Goal: Task Accomplishment & Management: Use online tool/utility

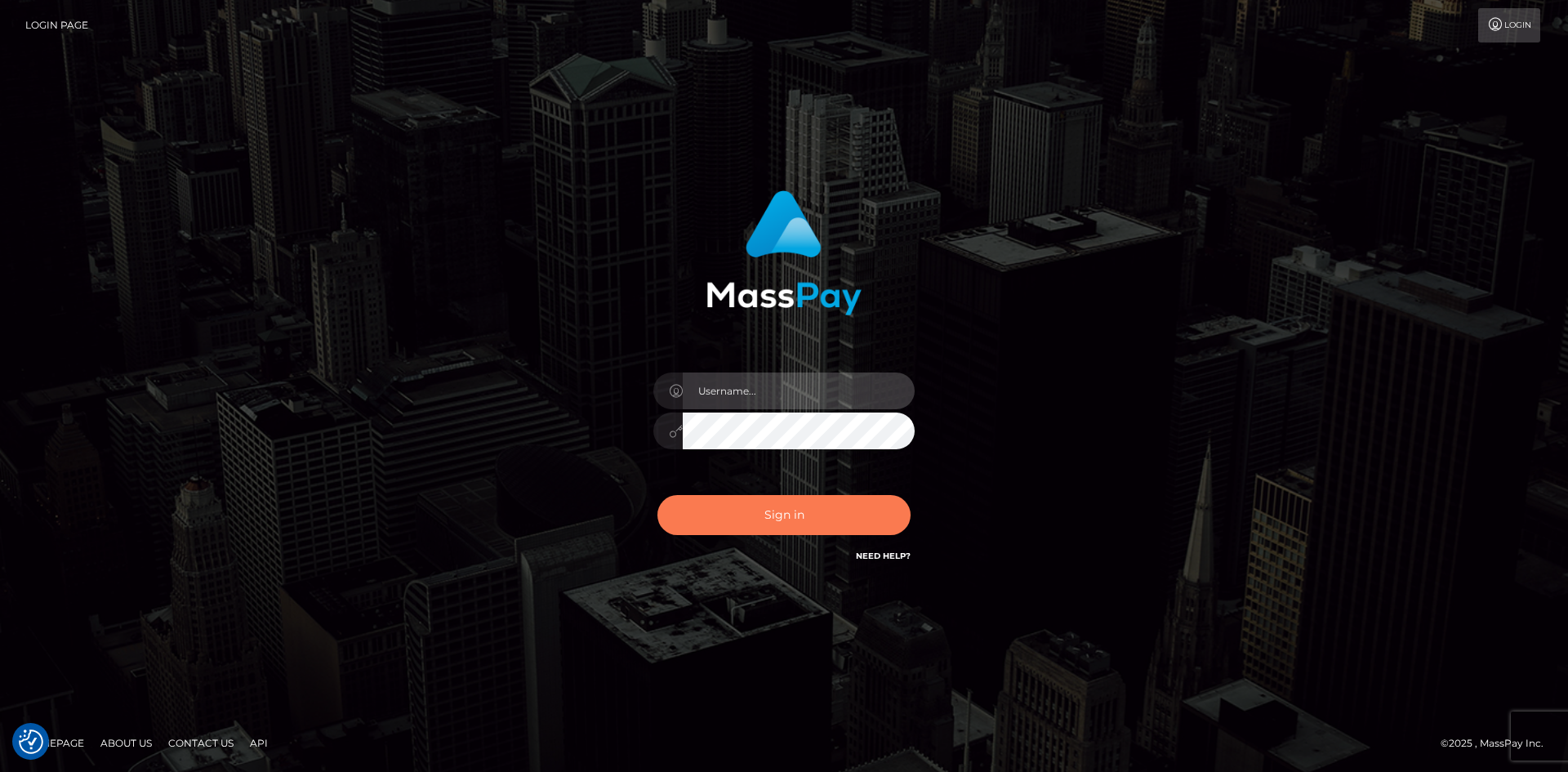
type input "tinan"
click at [793, 505] on button "Sign in" at bounding box center [784, 514] width 254 height 40
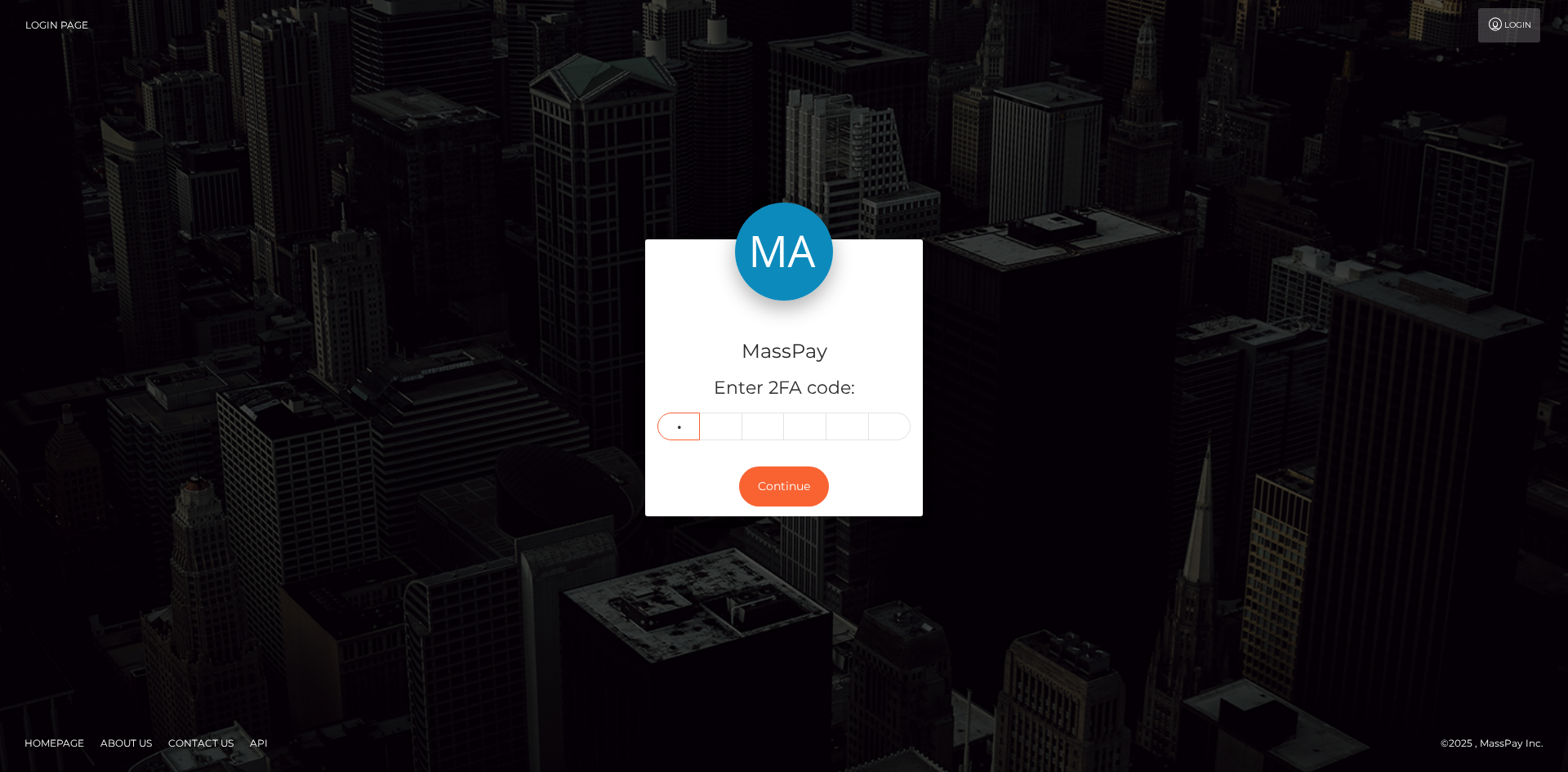
type input "9"
type input "3"
type input "1"
type input "2"
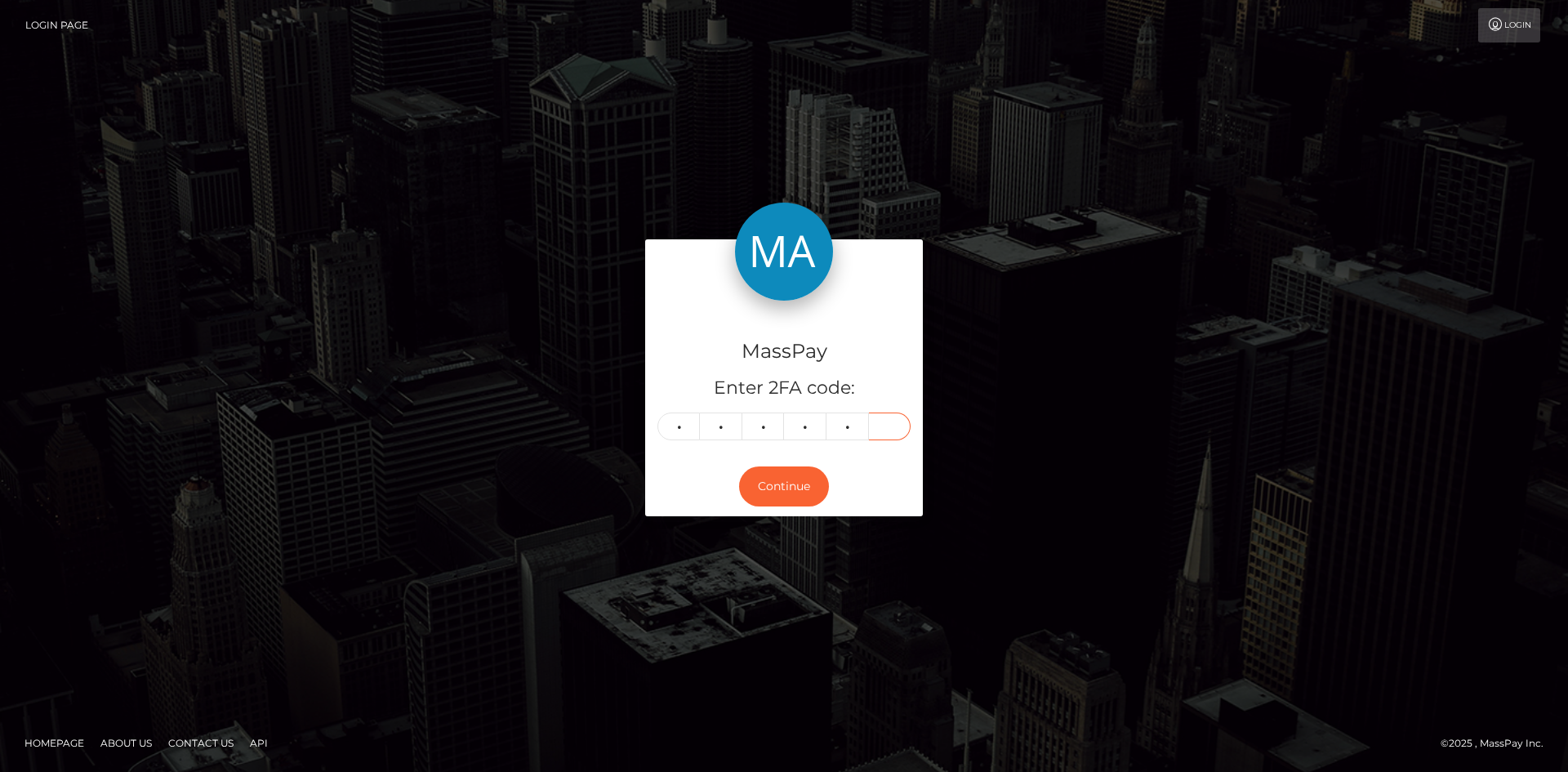
type input "0"
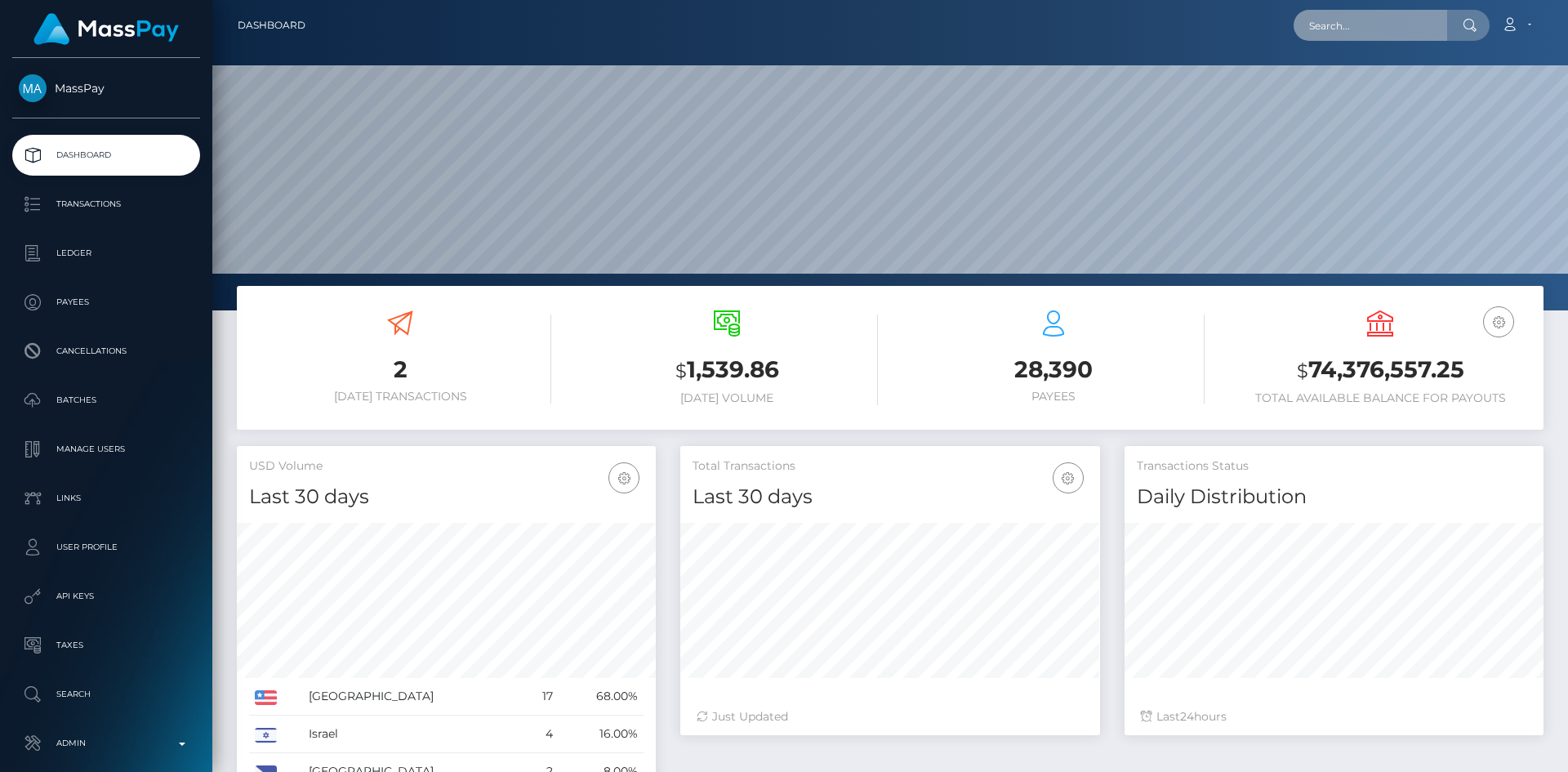
scroll to position [290, 420]
paste input "535a06ff-c756-4a39-867e-7c69960368b1"
type input "535a06ff-c756-4a39-867e-7c69960368b1"
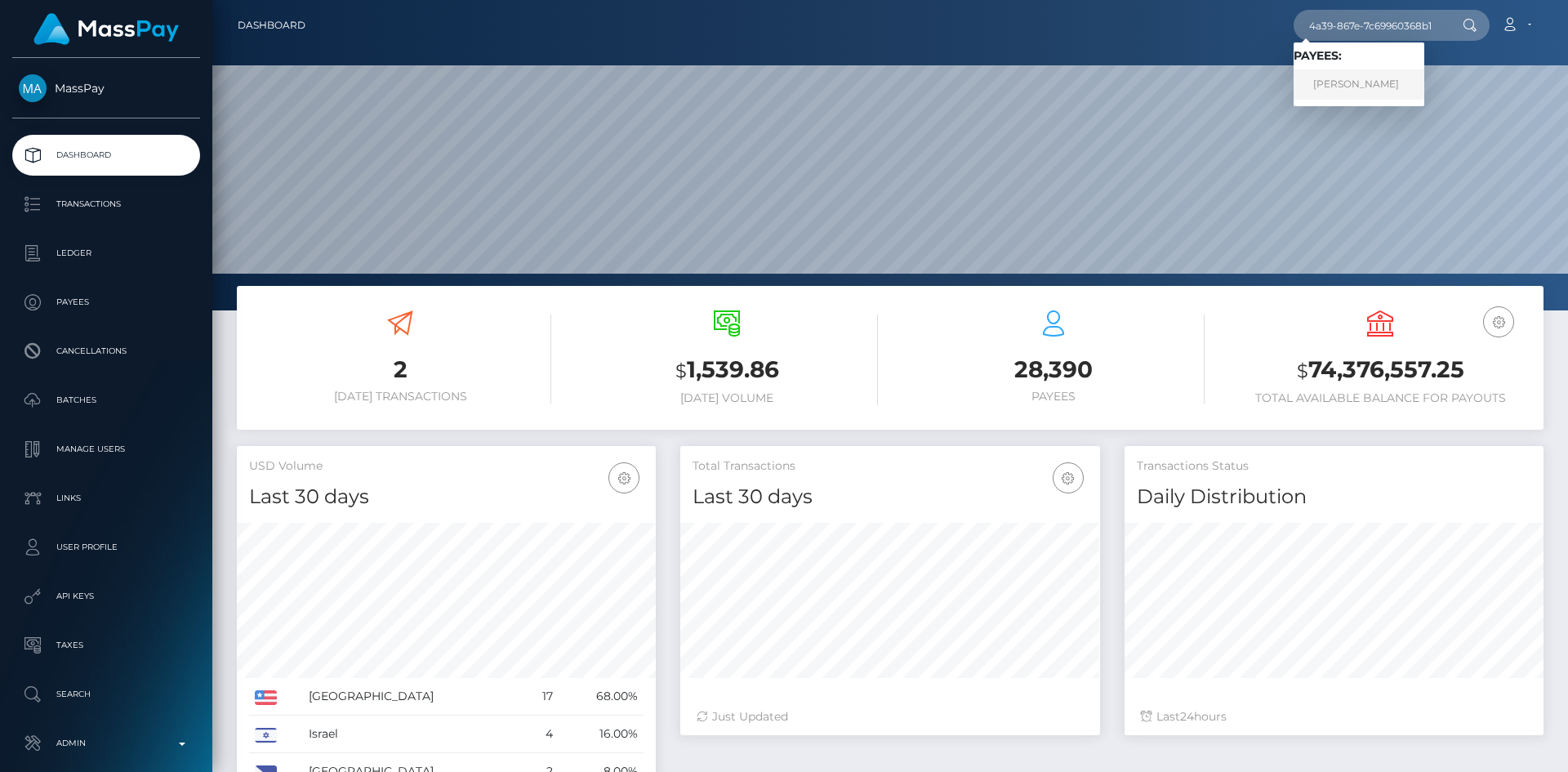
click at [1361, 93] on link "XIN LI" at bounding box center [1359, 85] width 131 height 30
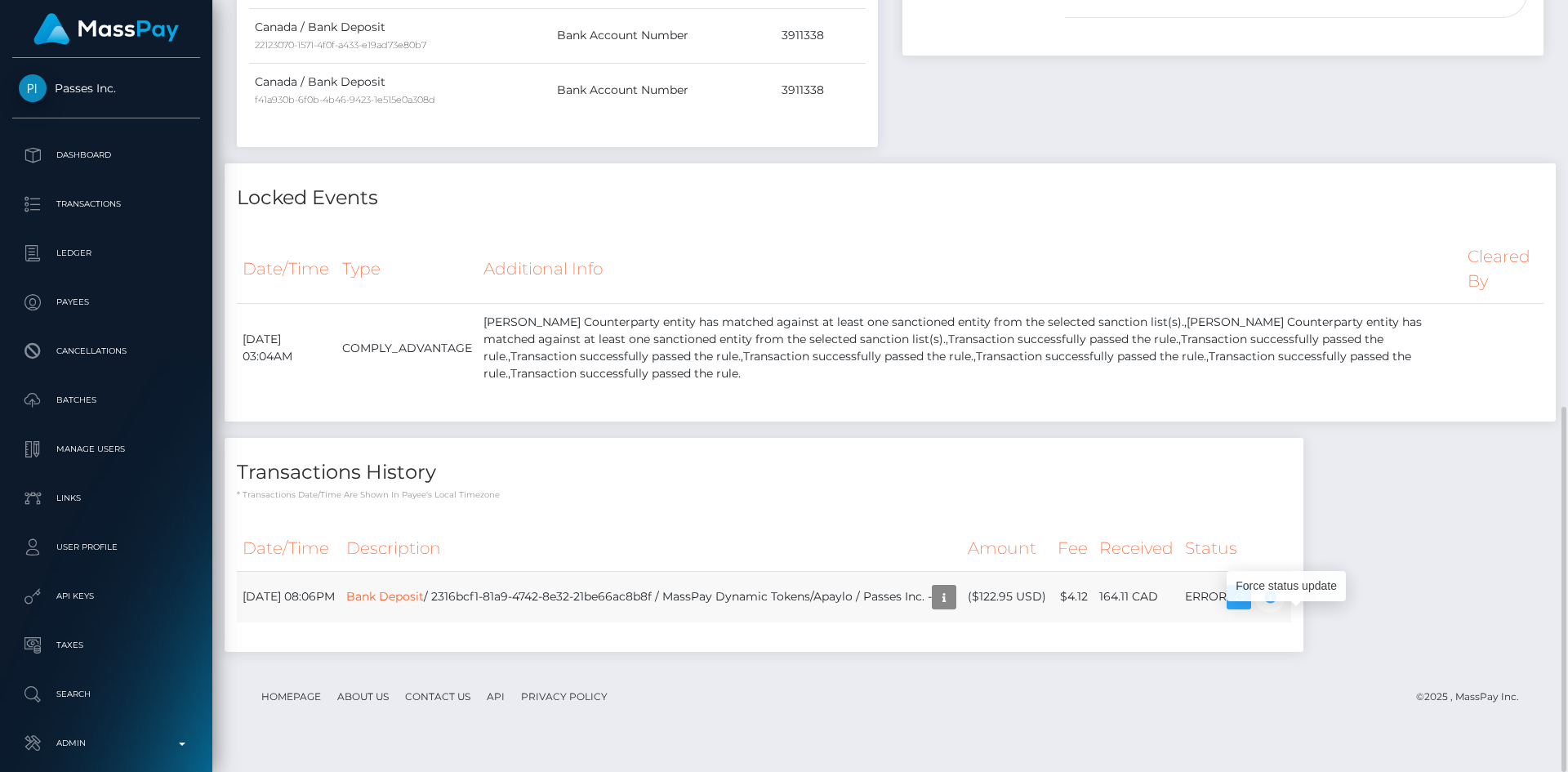
scroll to position [196, 420]
click at [1280, 608] on icon "button" at bounding box center [1270, 597] width 20 height 21
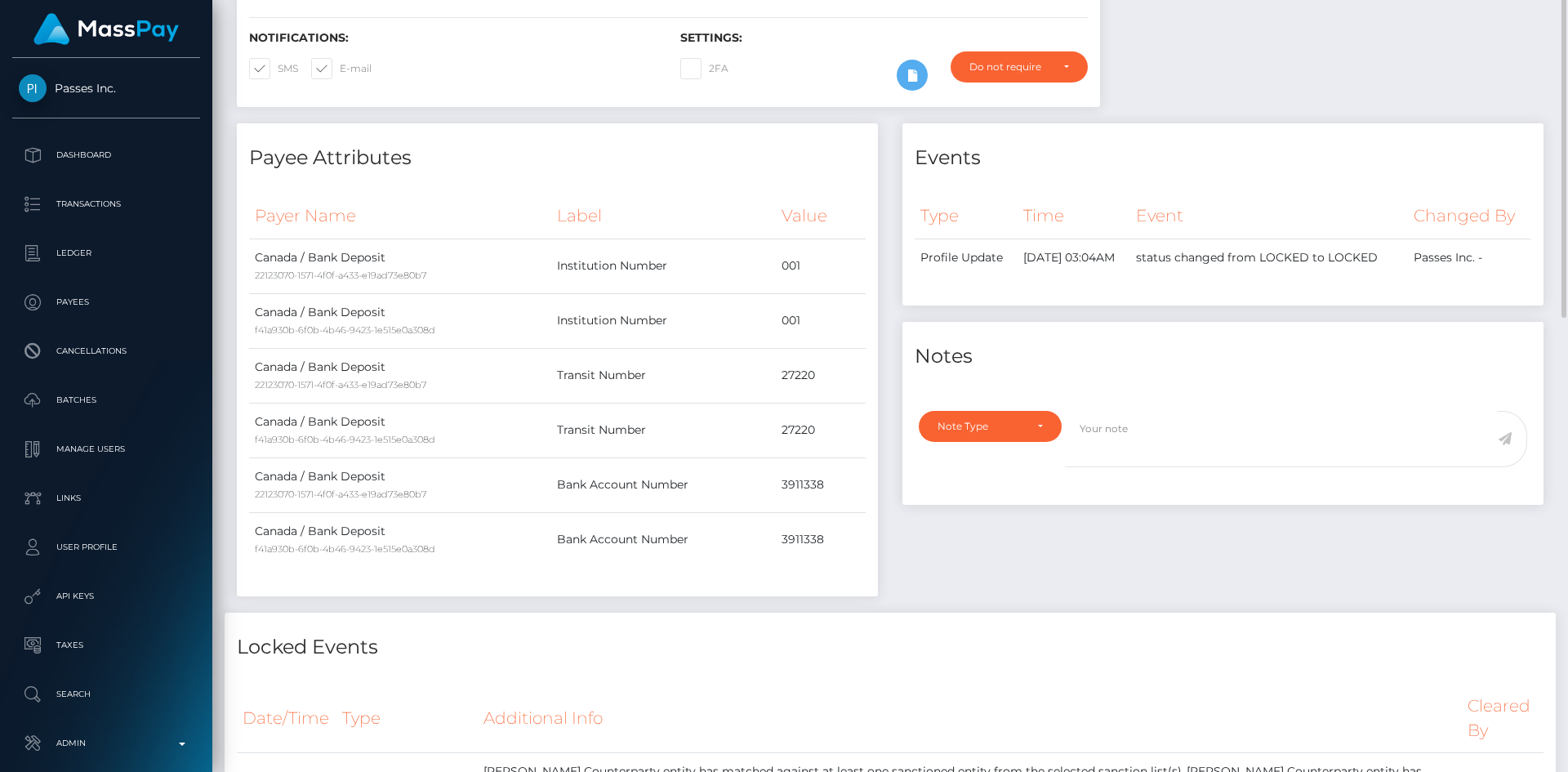
scroll to position [0, 0]
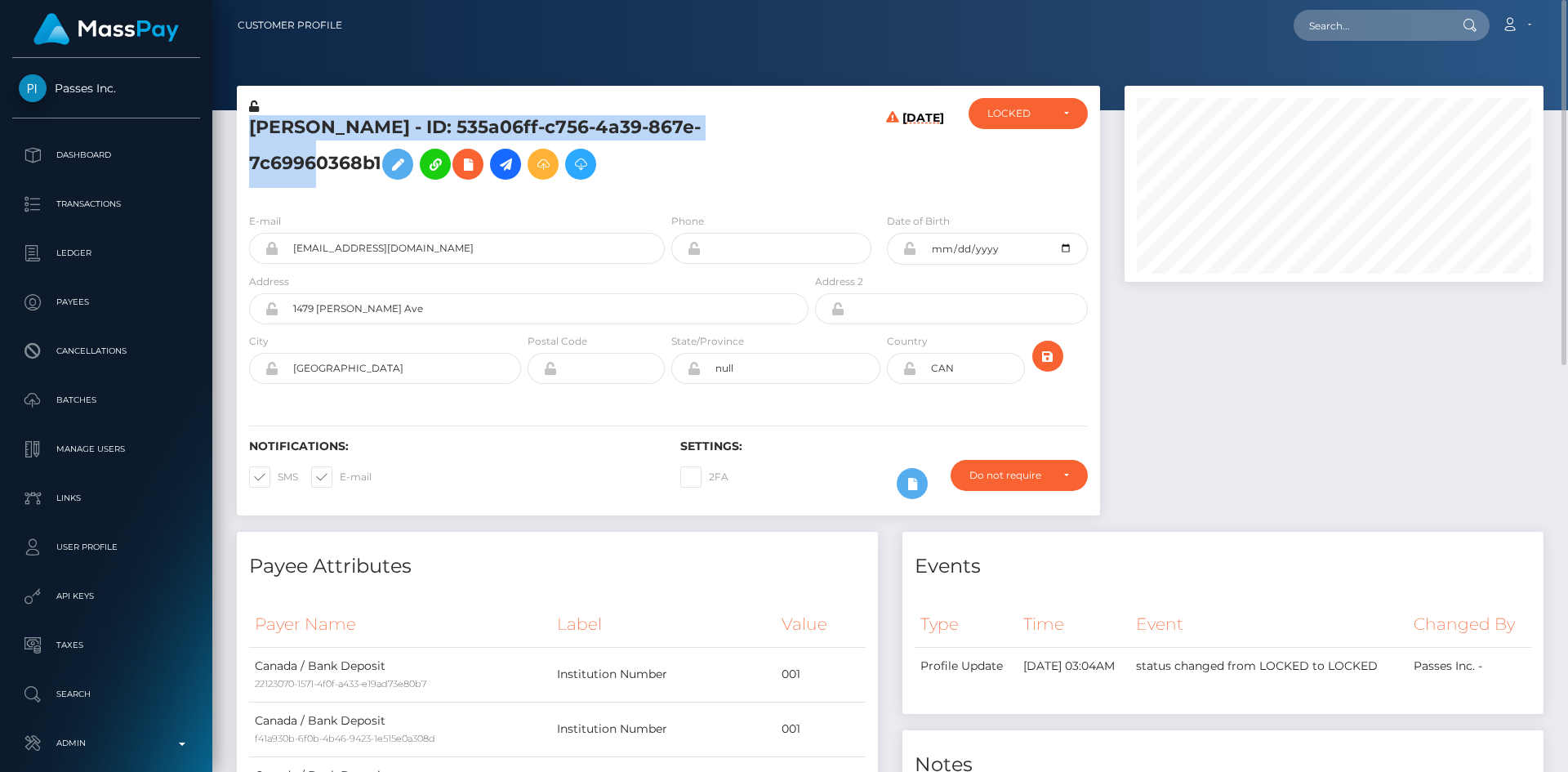
drag, startPoint x: 726, startPoint y: 134, endPoint x: 252, endPoint y: 142, distance: 474.1
click at [252, 142] on h5 "XIN LI - ID: 535a06ff-c756-4a39-867e-7c69960368b1" at bounding box center [524, 151] width 551 height 73
copy h5 "XIN LI - ID: 535a06ff-c756-4a39-867e-7c69960368b1"
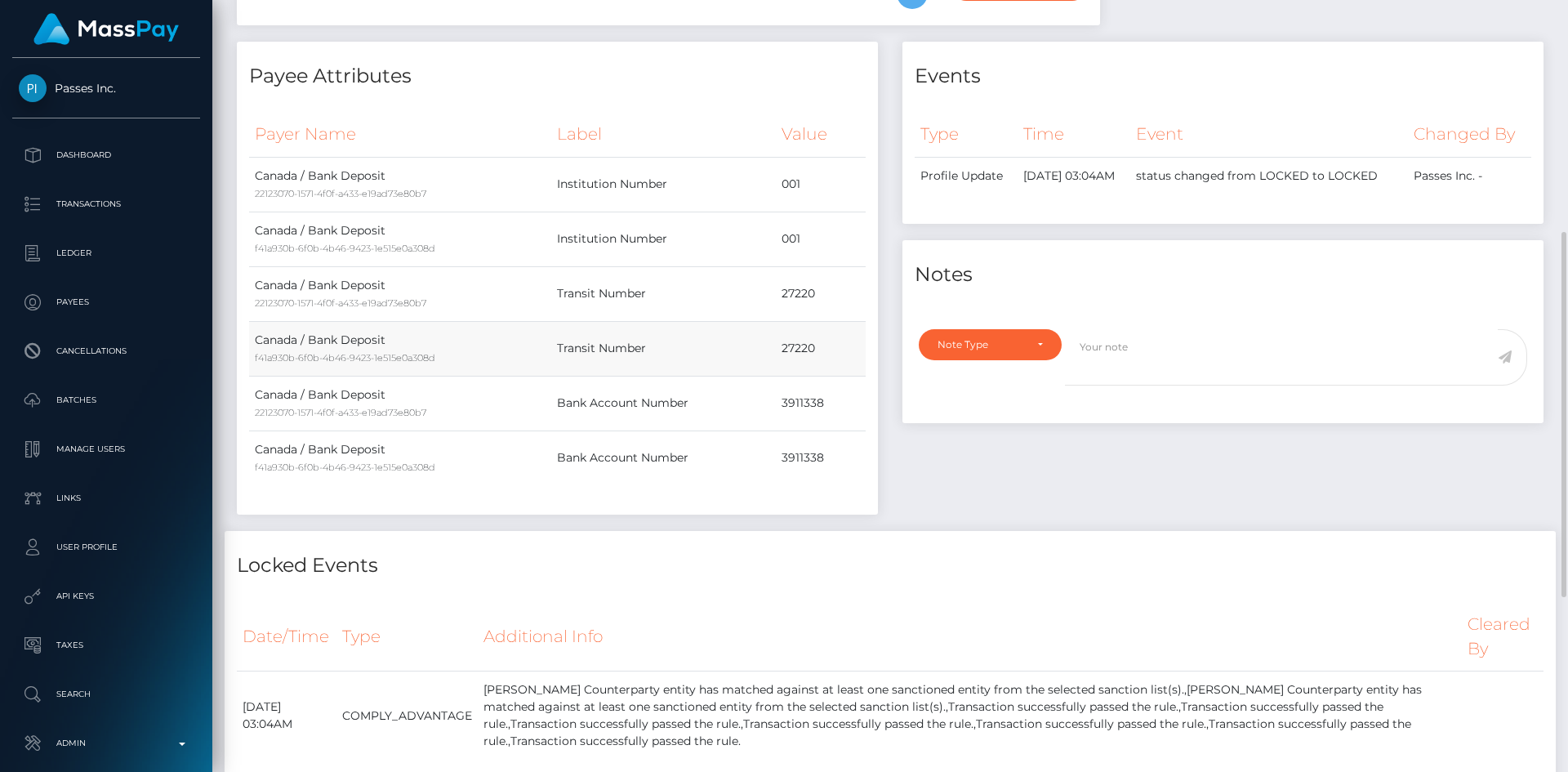
scroll to position [736, 0]
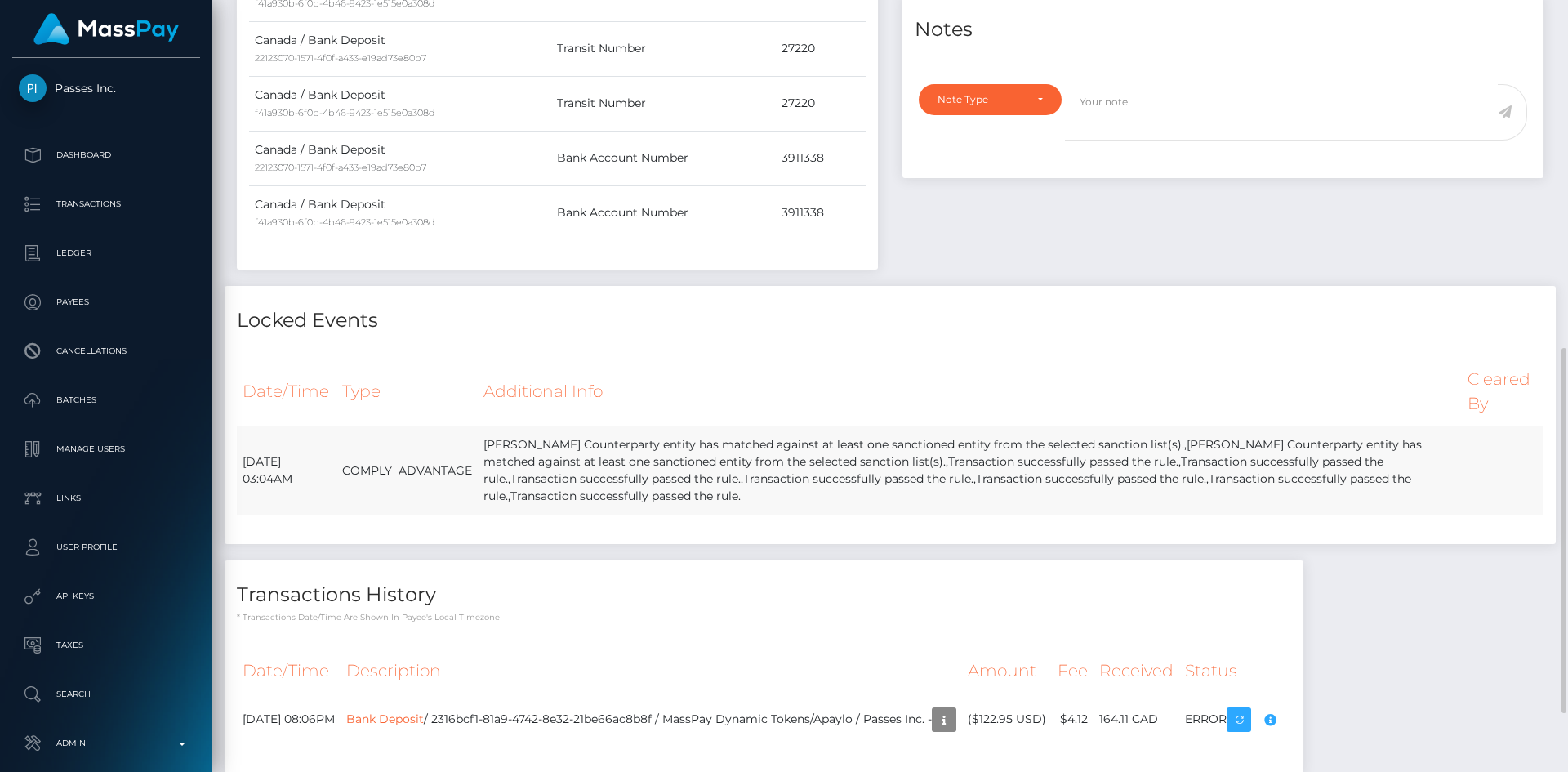
drag, startPoint x: 601, startPoint y: 519, endPoint x: 490, endPoint y: 474, distance: 119.8
click at [490, 474] on tr "August 29, 2025 03:04AM COMPLY_ADVANTAGE XIN LI Counterparty entity has matched…" at bounding box center [890, 471] width 1307 height 89
copy tr "XIN LI Counterparty entity has matched against at least one sanctioned entity f…"
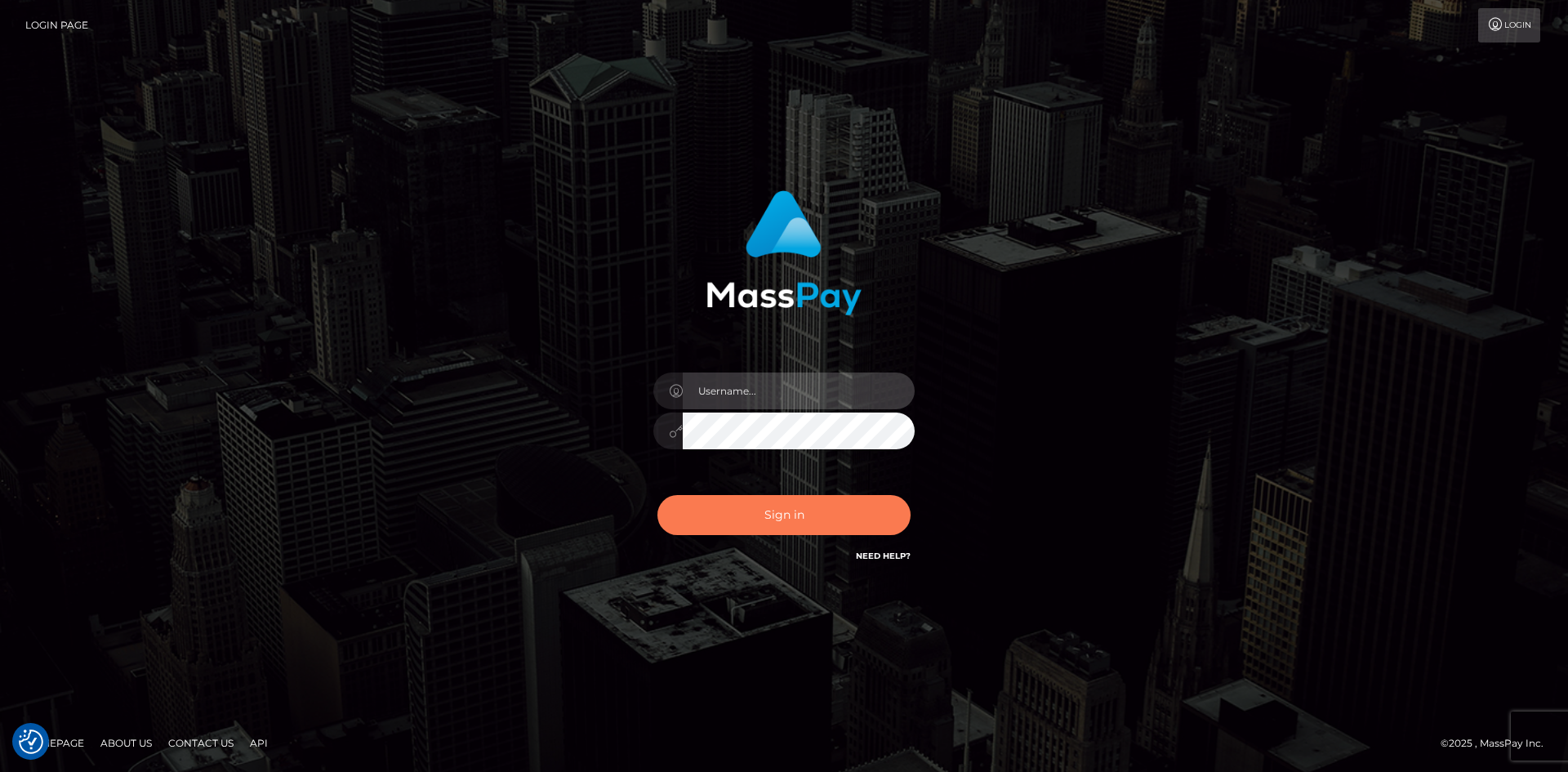
type input "tinan"
click at [716, 523] on button "Sign in" at bounding box center [784, 514] width 254 height 40
type input "tinan"
click at [716, 523] on button "Sign in" at bounding box center [784, 514] width 254 height 40
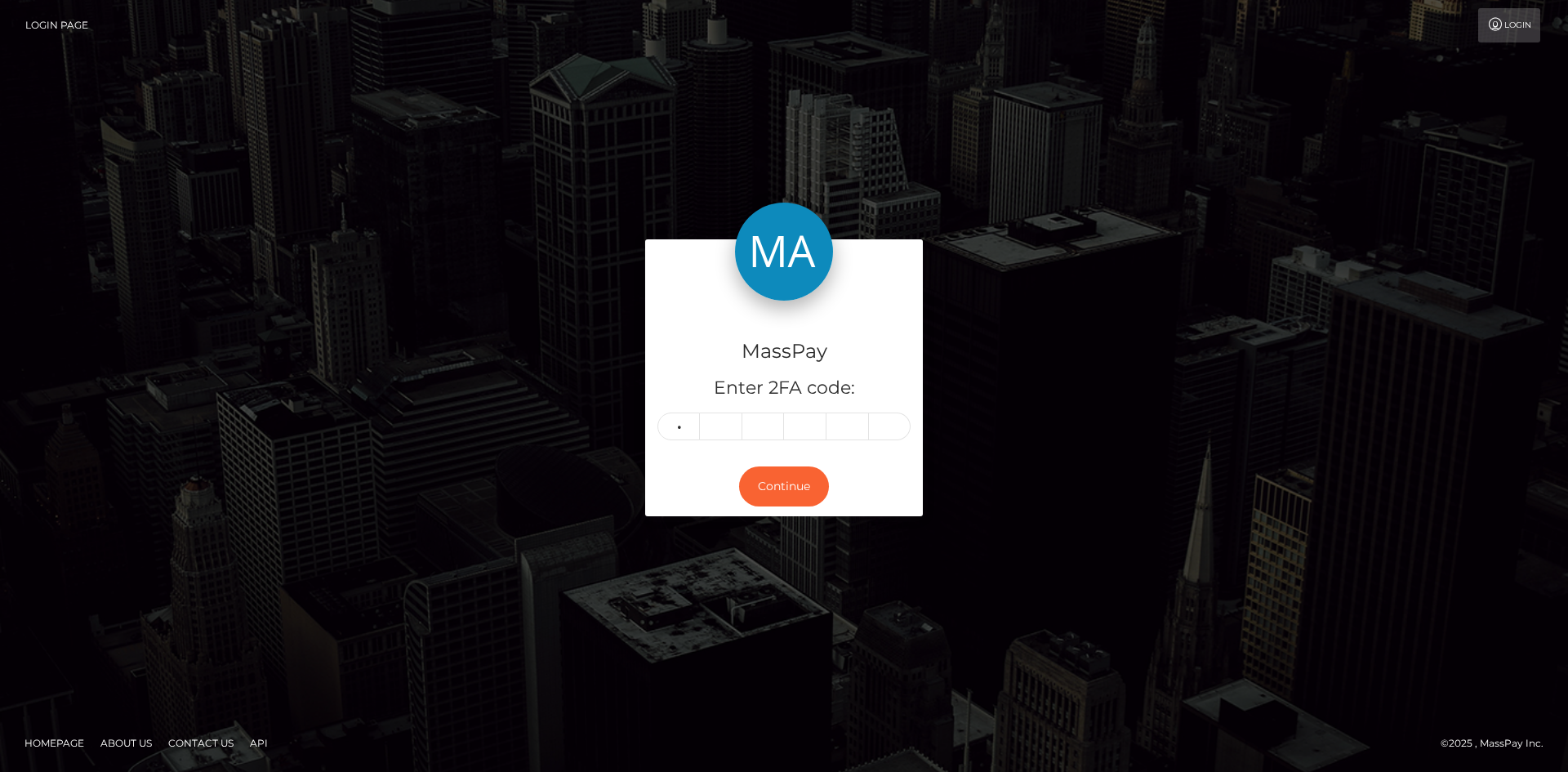
type input "4"
type input "3"
type input "7"
type input "8"
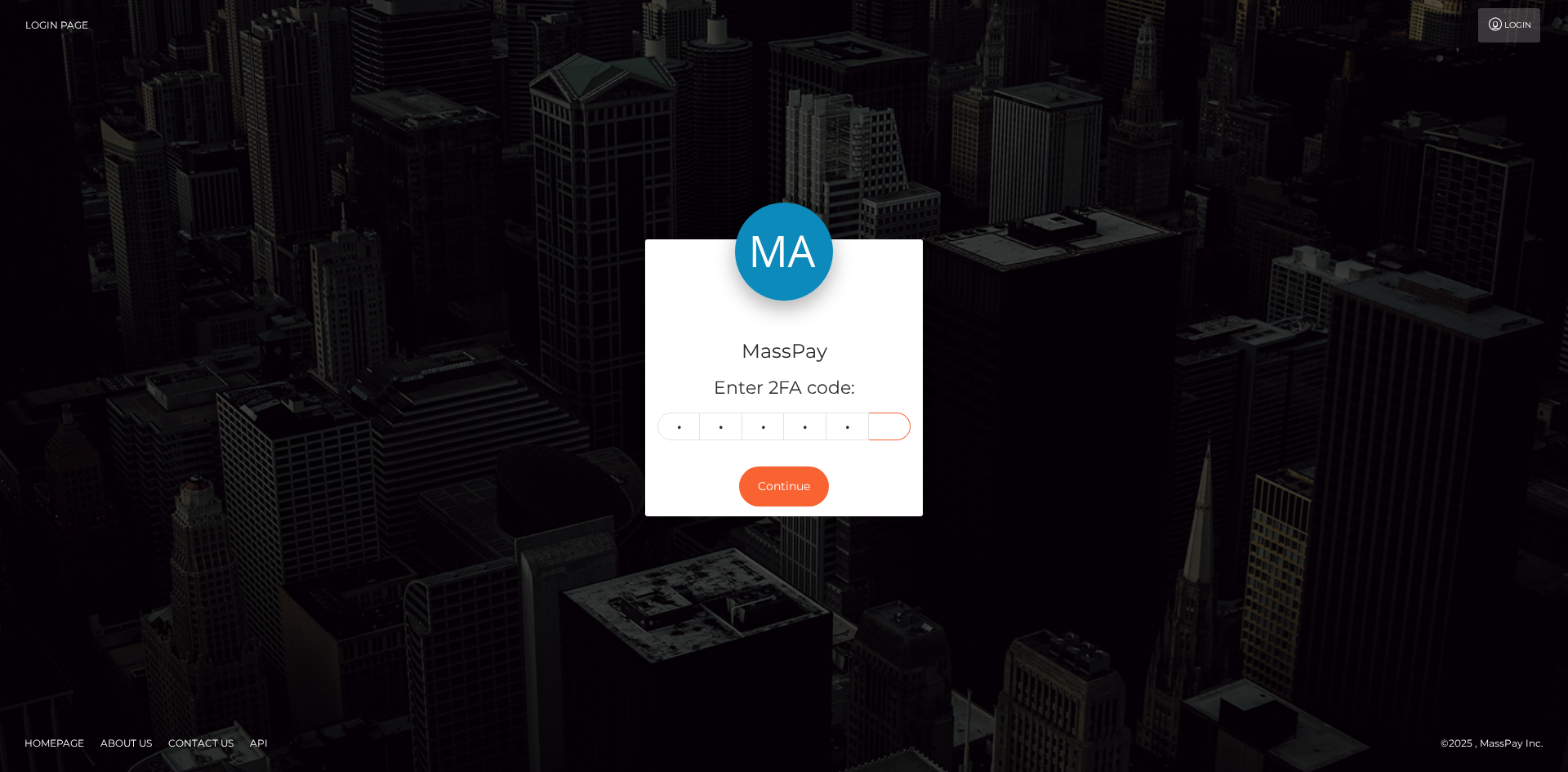
type input "9"
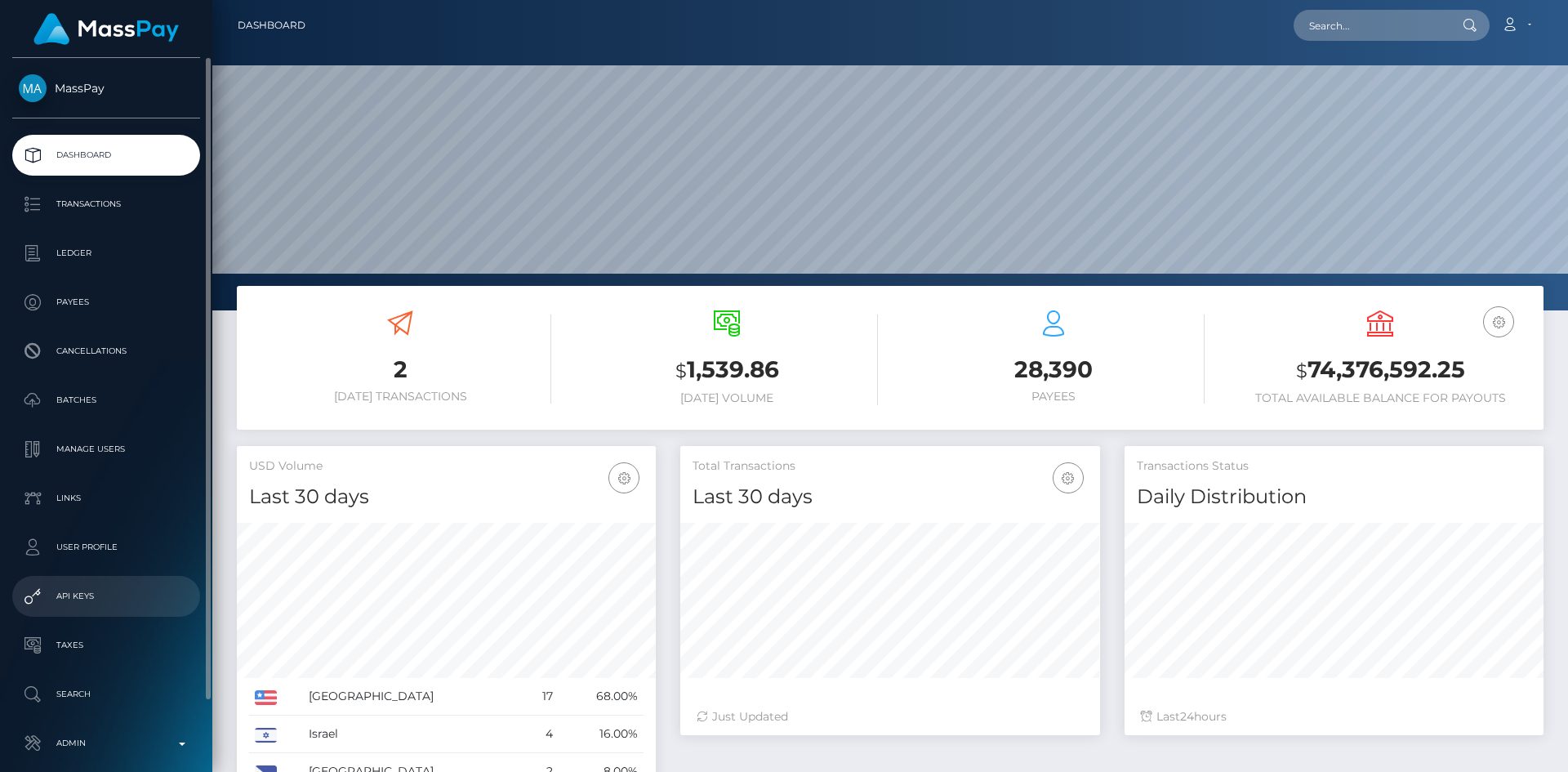
scroll to position [77, 0]
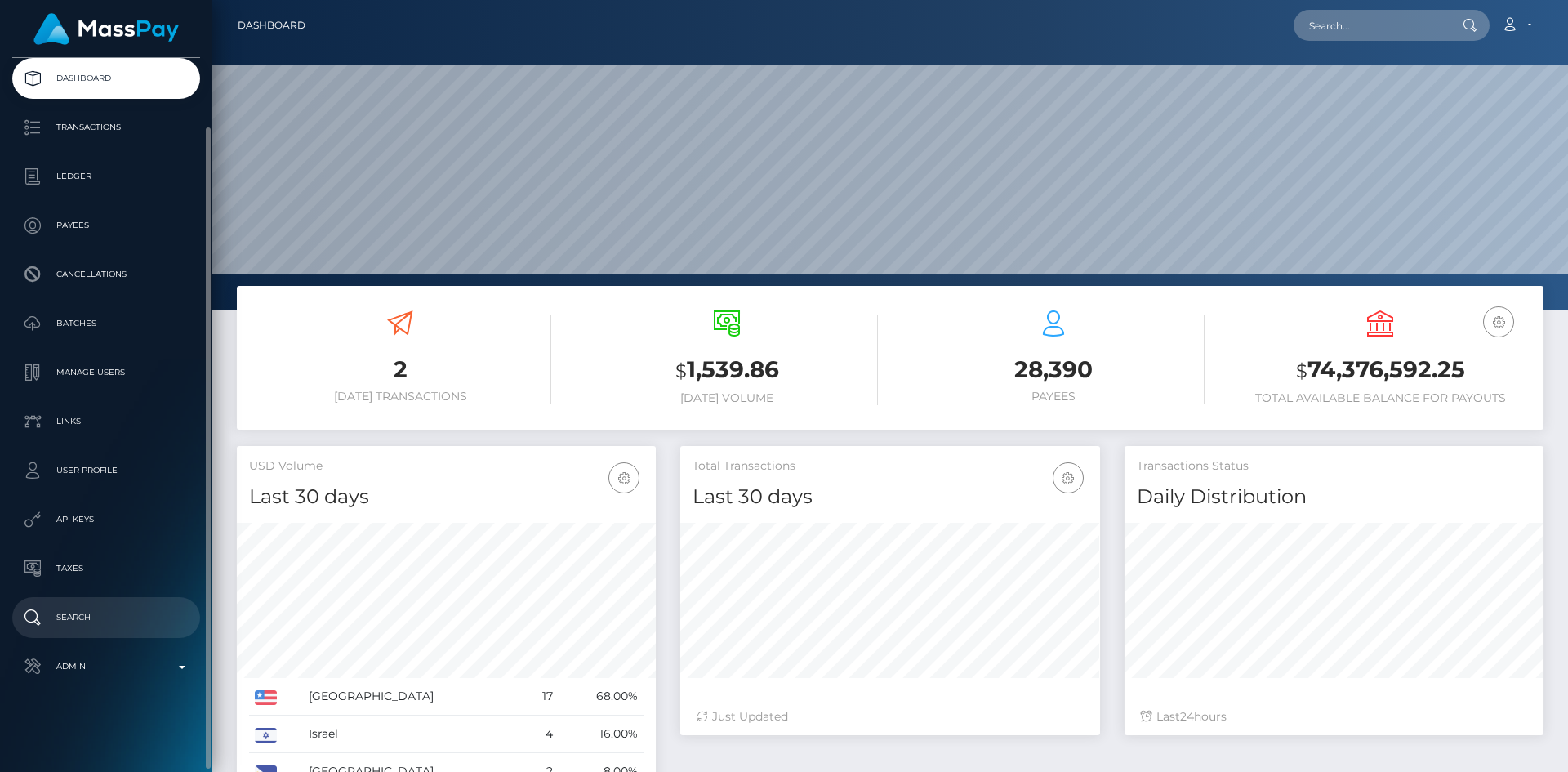
click at [88, 624] on p "Search" at bounding box center [106, 618] width 175 height 25
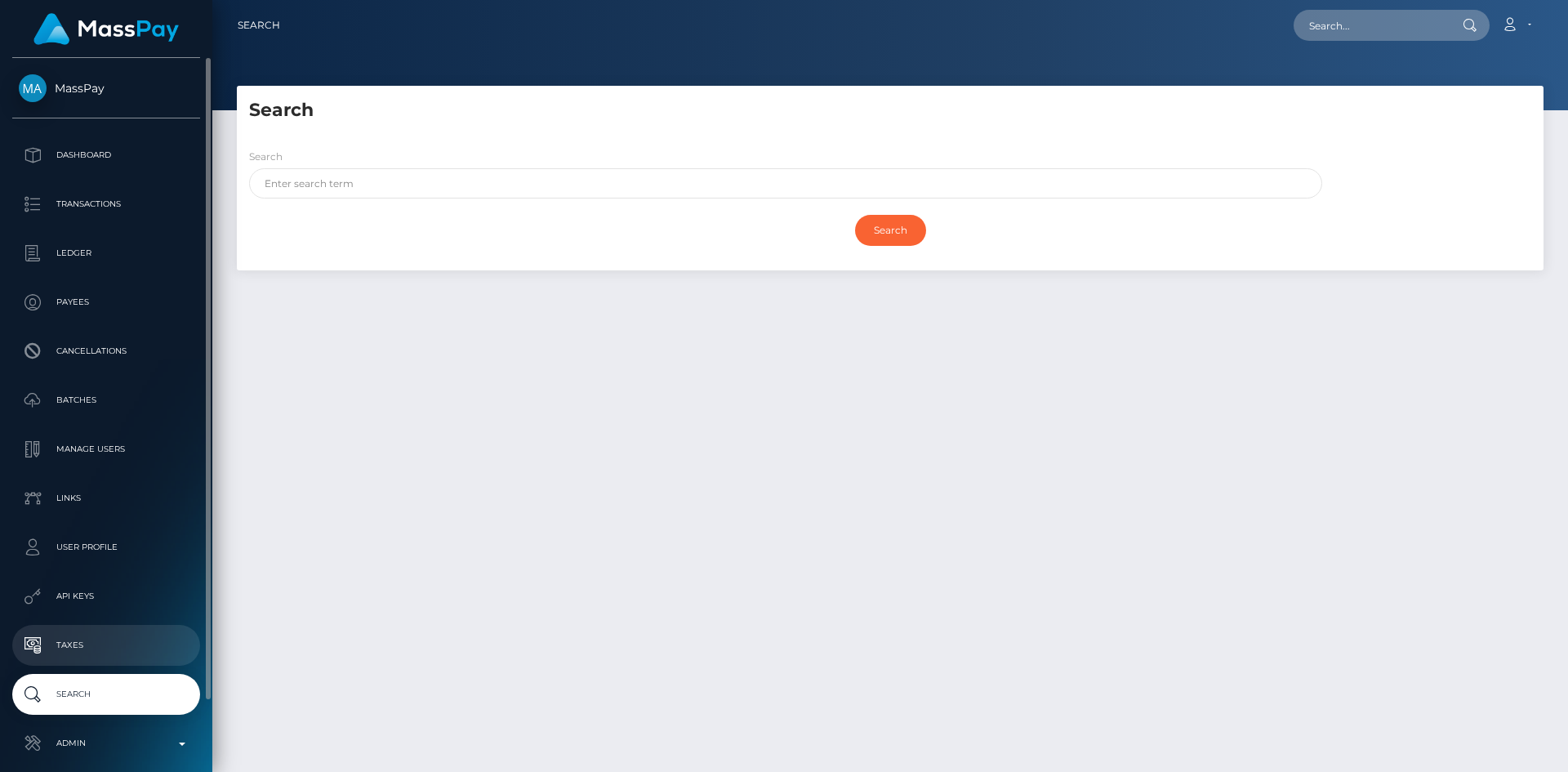
scroll to position [77, 0]
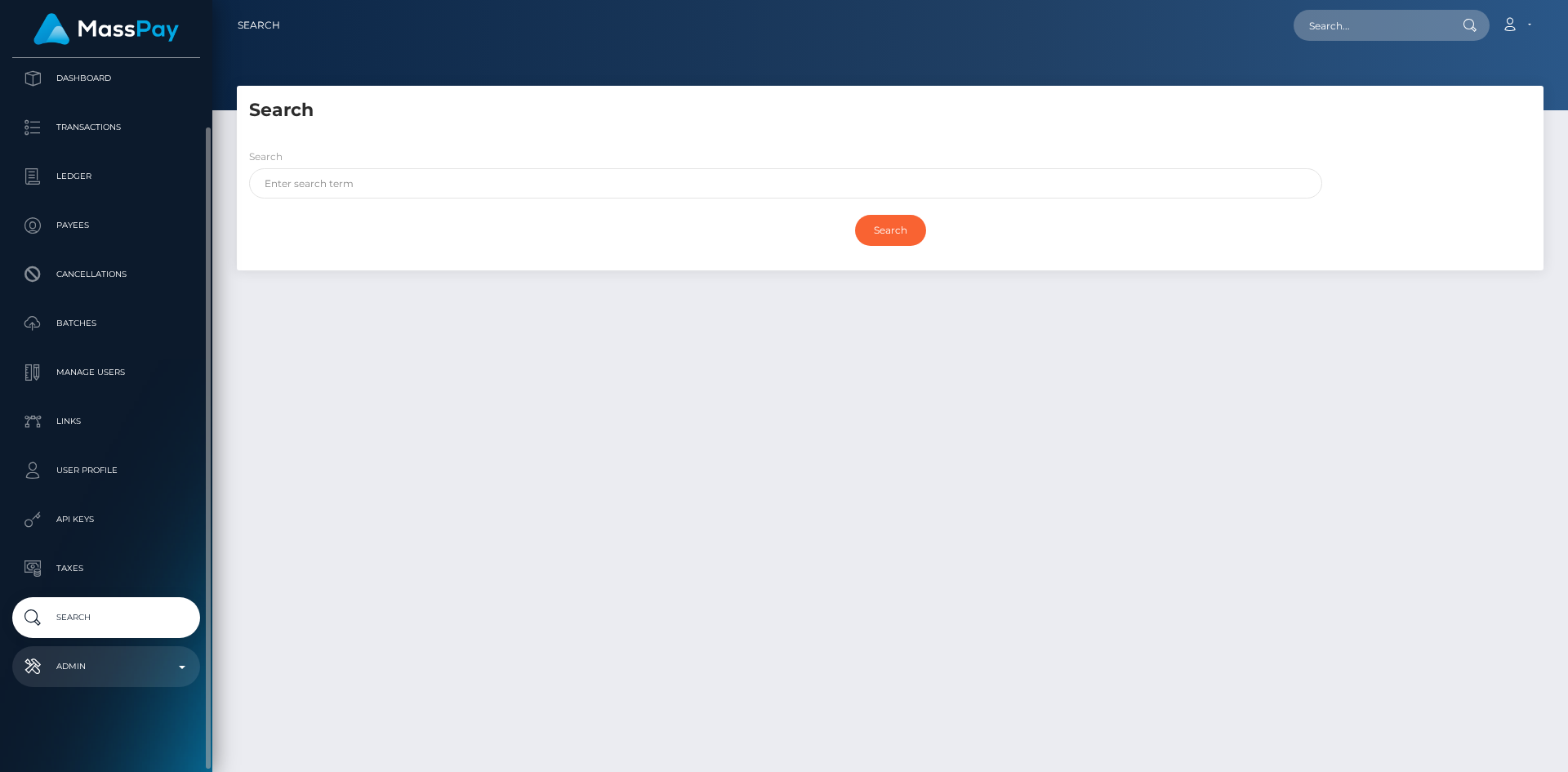
click at [91, 658] on p "Admin" at bounding box center [106, 666] width 175 height 25
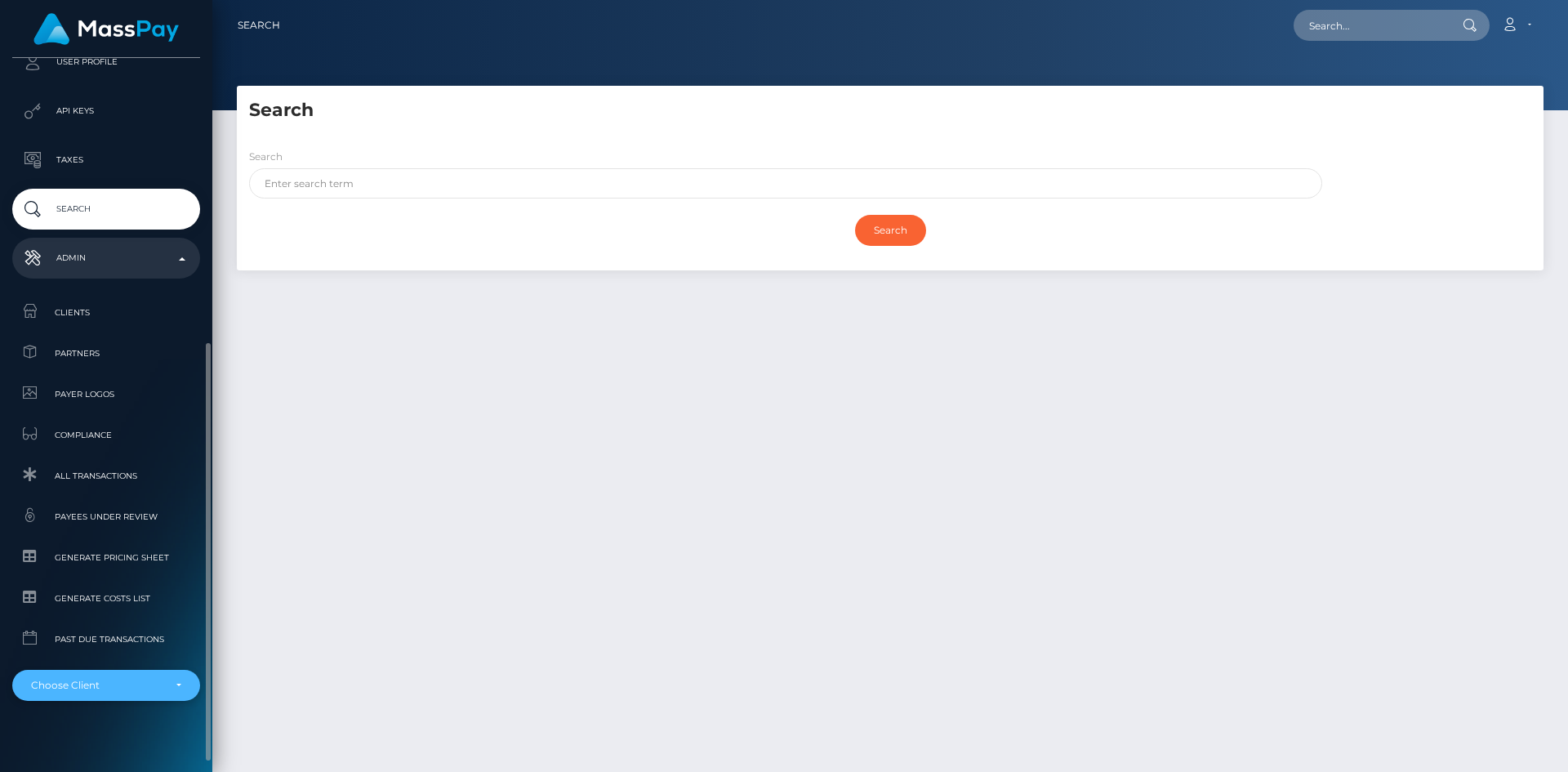
click at [94, 677] on div "Choose Client" at bounding box center [105, 685] width 188 height 31
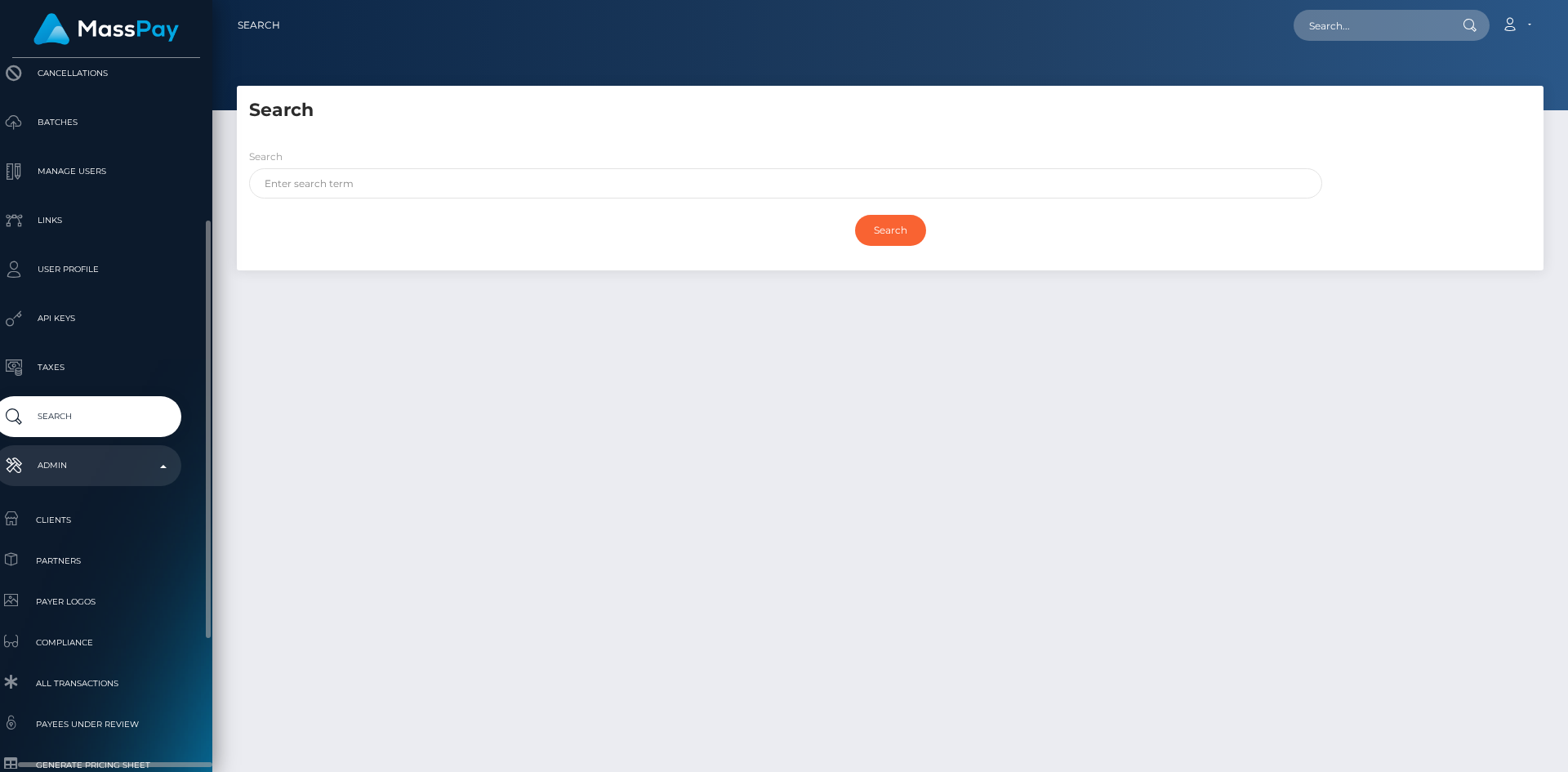
scroll to position [500, 19]
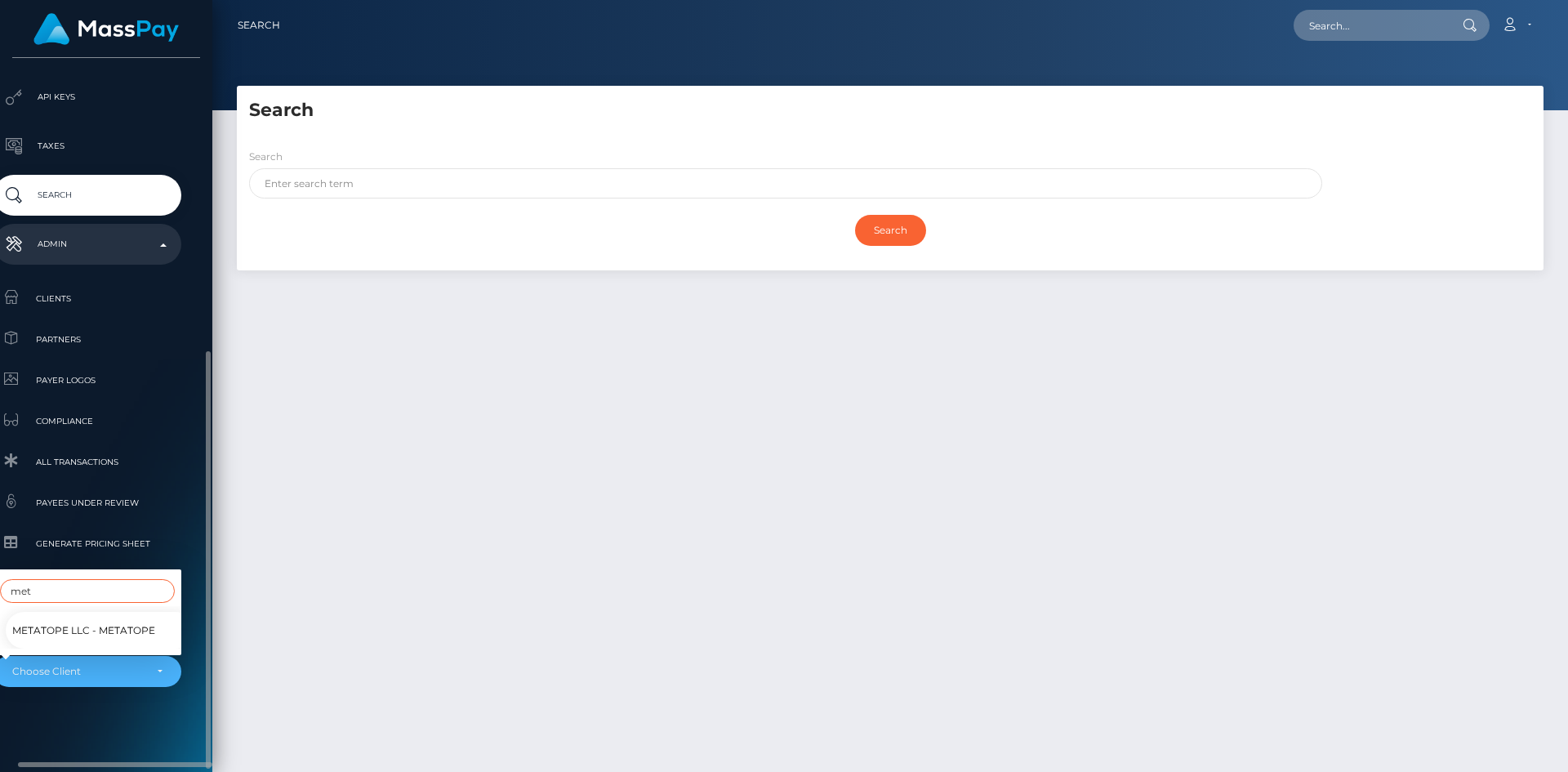
type input "met"
click at [115, 621] on span "Metatope LLC - MetaTope" at bounding box center [83, 631] width 143 height 22
select select "348"
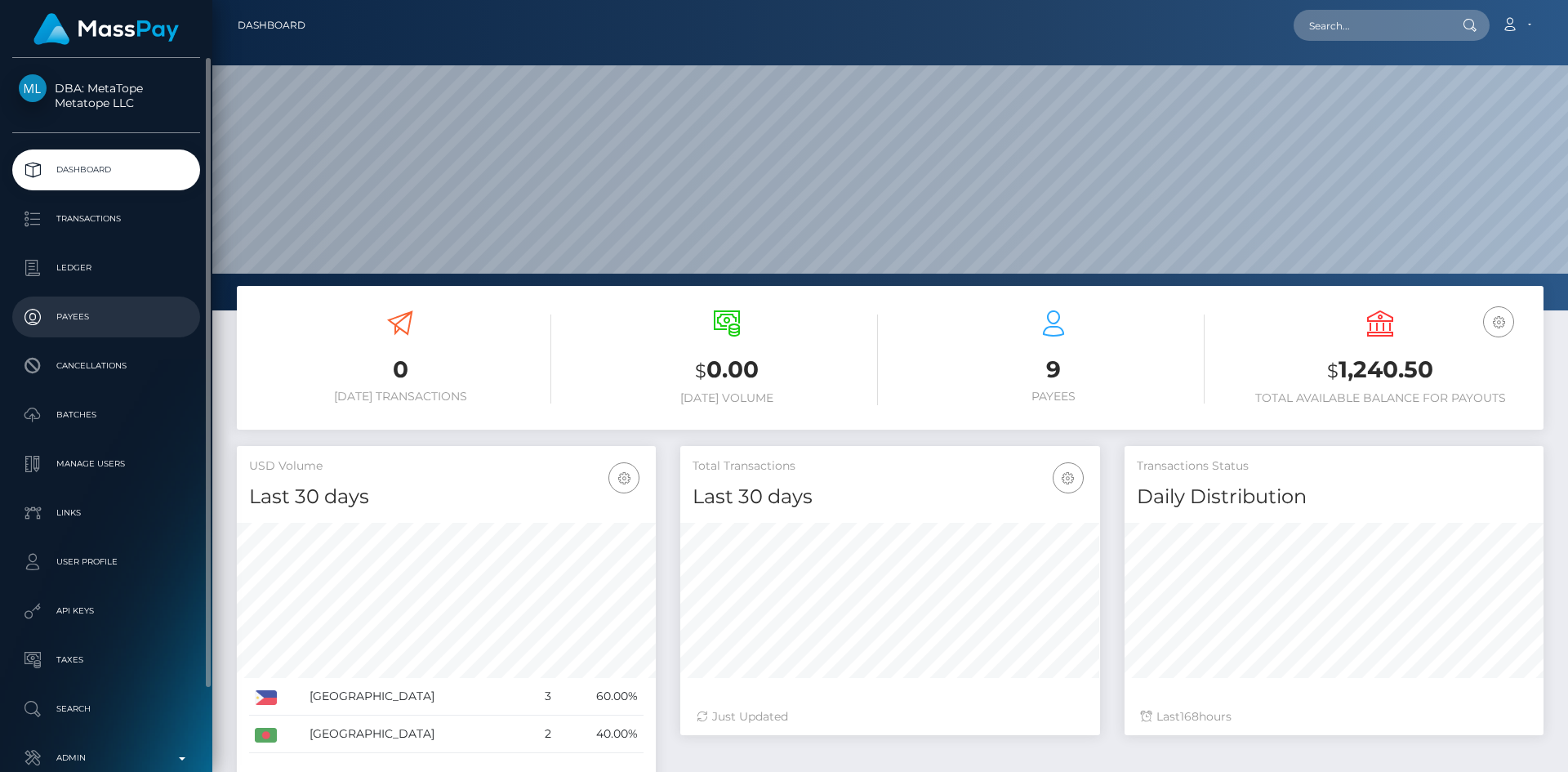
scroll to position [290, 420]
click at [120, 329] on p "Payees" at bounding box center [106, 317] width 175 height 25
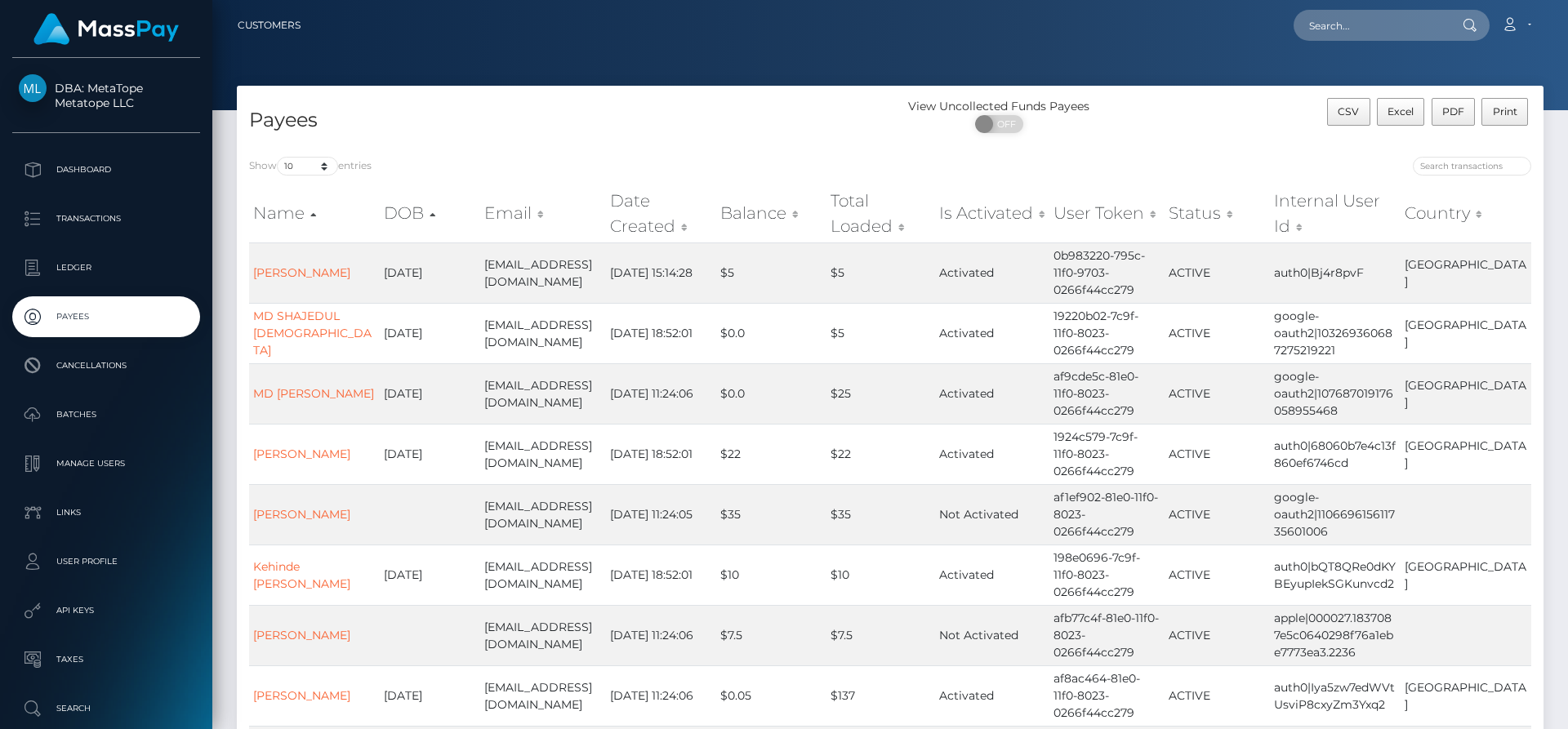
click at [1001, 208] on th "Is Activated" at bounding box center [992, 213] width 114 height 58
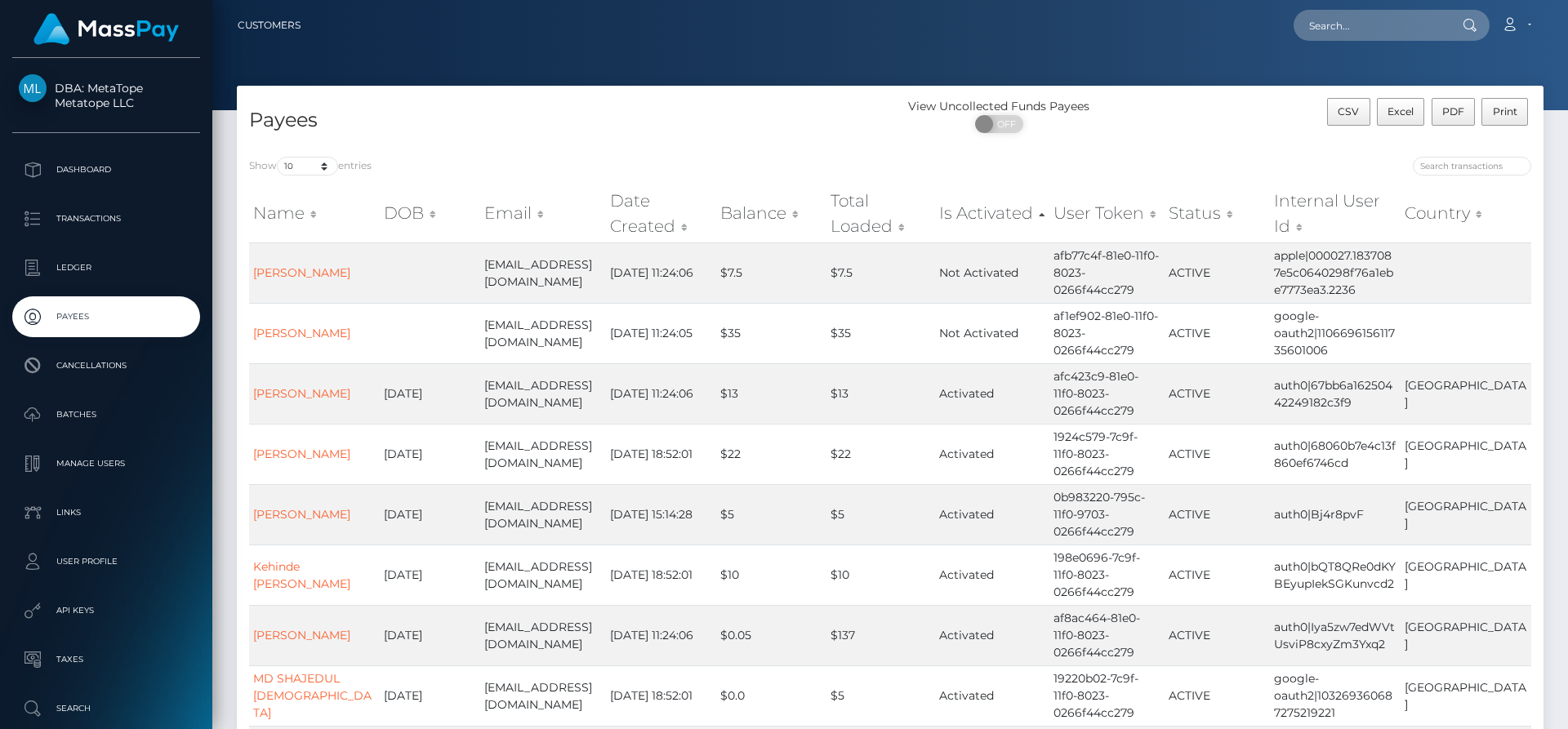
click at [1203, 209] on th "Status" at bounding box center [1217, 213] width 105 height 58
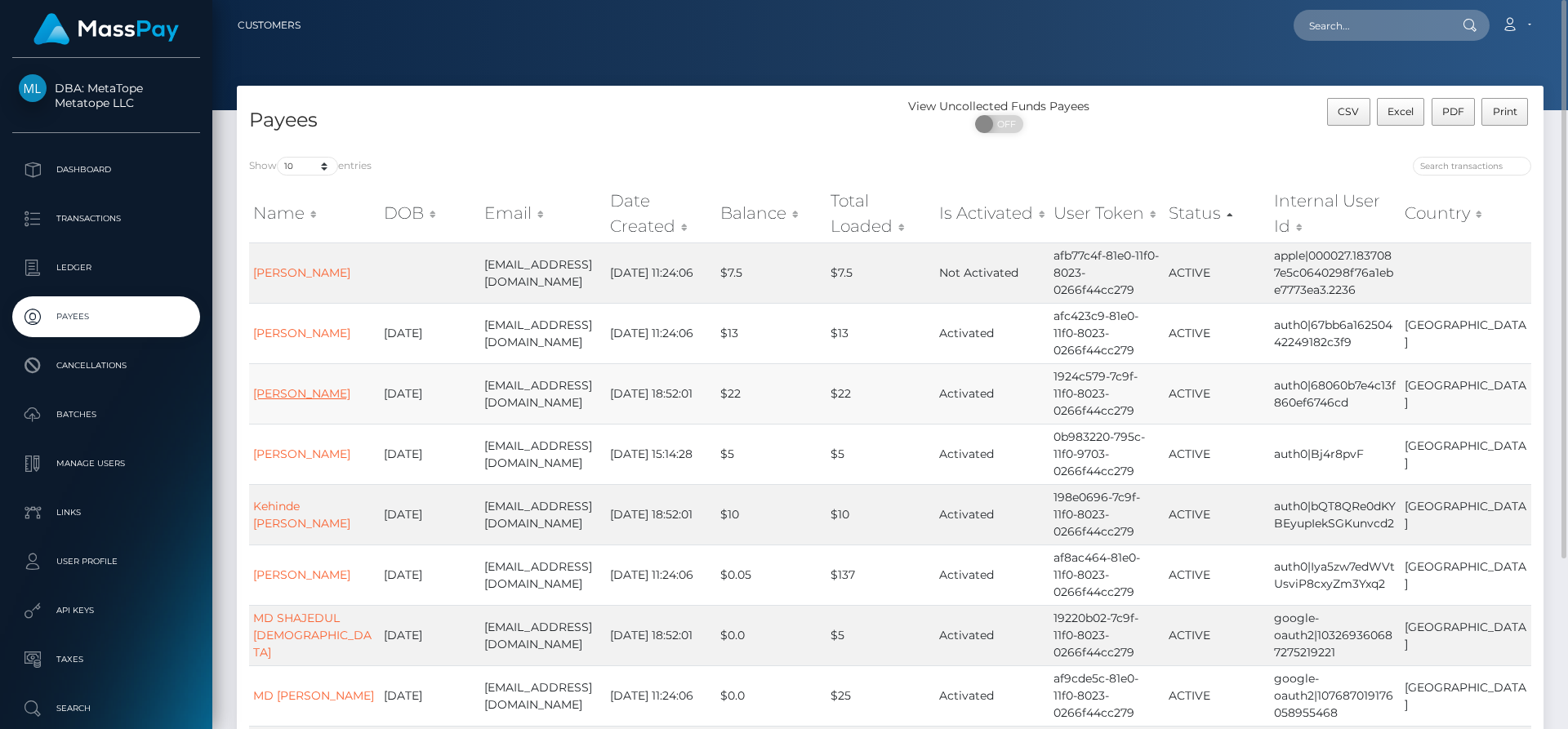
click at [303, 390] on link "David Taiwo Banwo" at bounding box center [302, 393] width 97 height 15
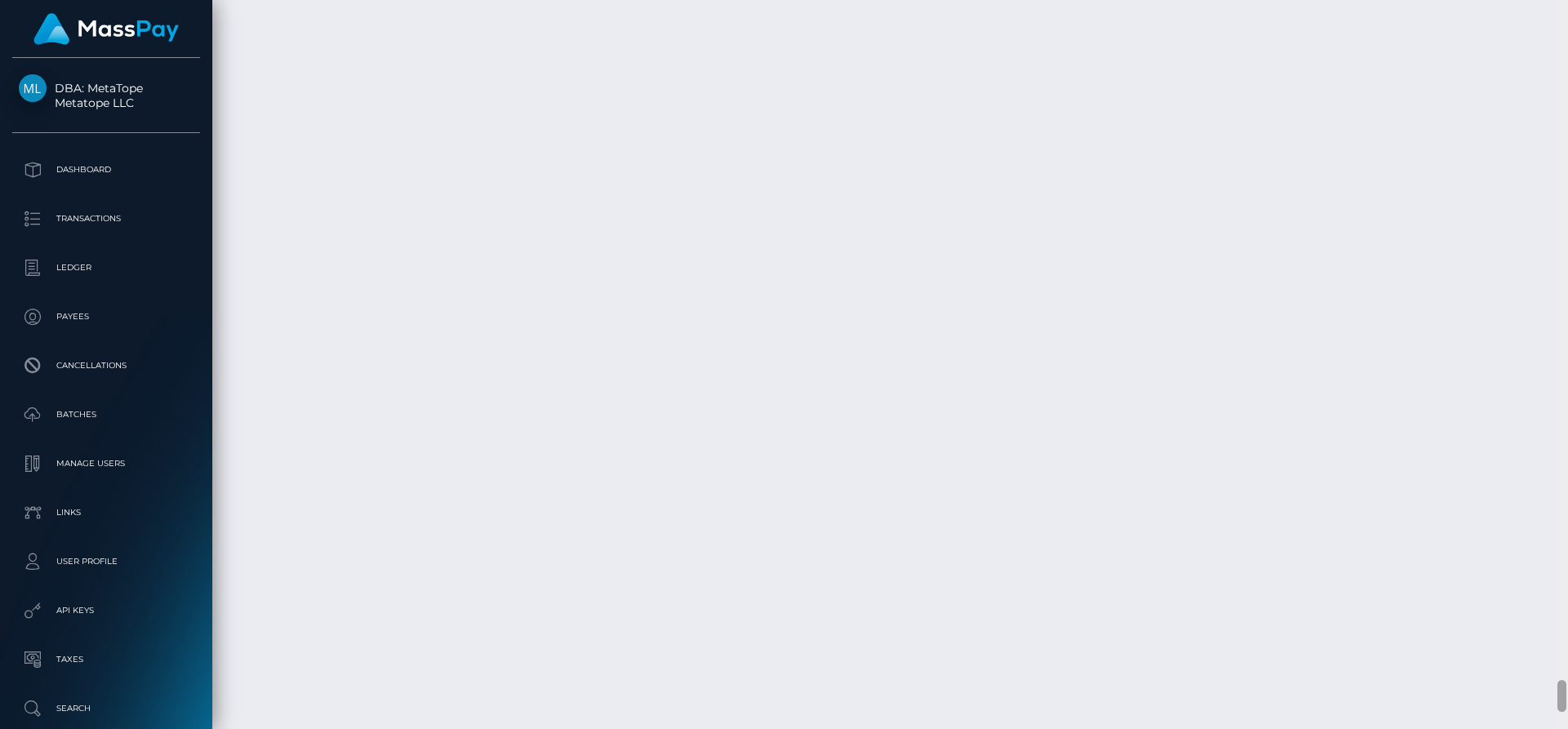
scroll to position [15577, 0]
drag, startPoint x: 1565, startPoint y: 317, endPoint x: 1552, endPoint y: 759, distance: 442.2
click at [1552, 728] on html "DBA: MetaTope Metatope LLC Dashboard Transactions Ledger Payees Links" at bounding box center [784, 364] width 1568 height 729
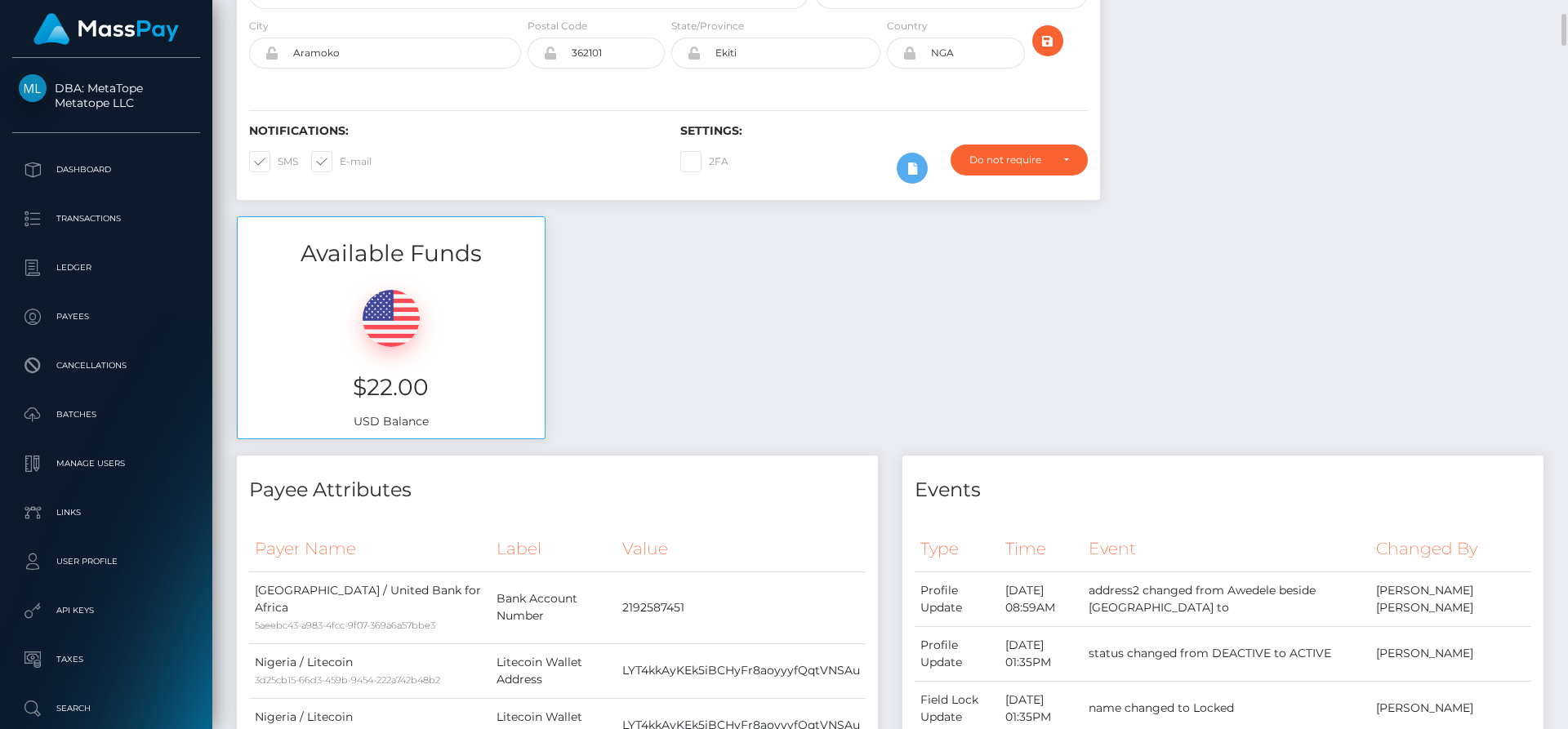
scroll to position [0, 0]
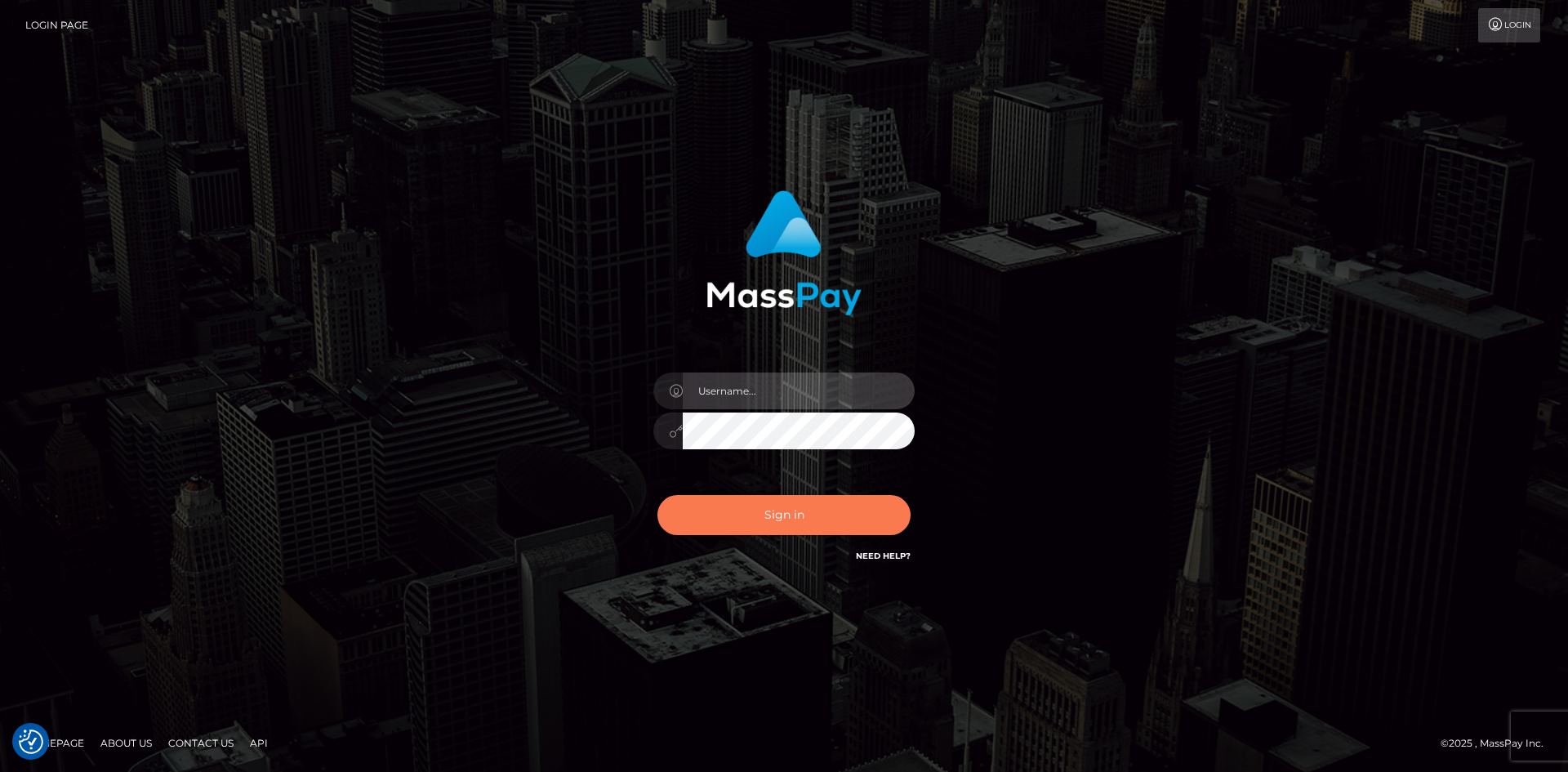
type input "tinan"
click at [776, 513] on button "Sign in" at bounding box center [784, 514] width 254 height 40
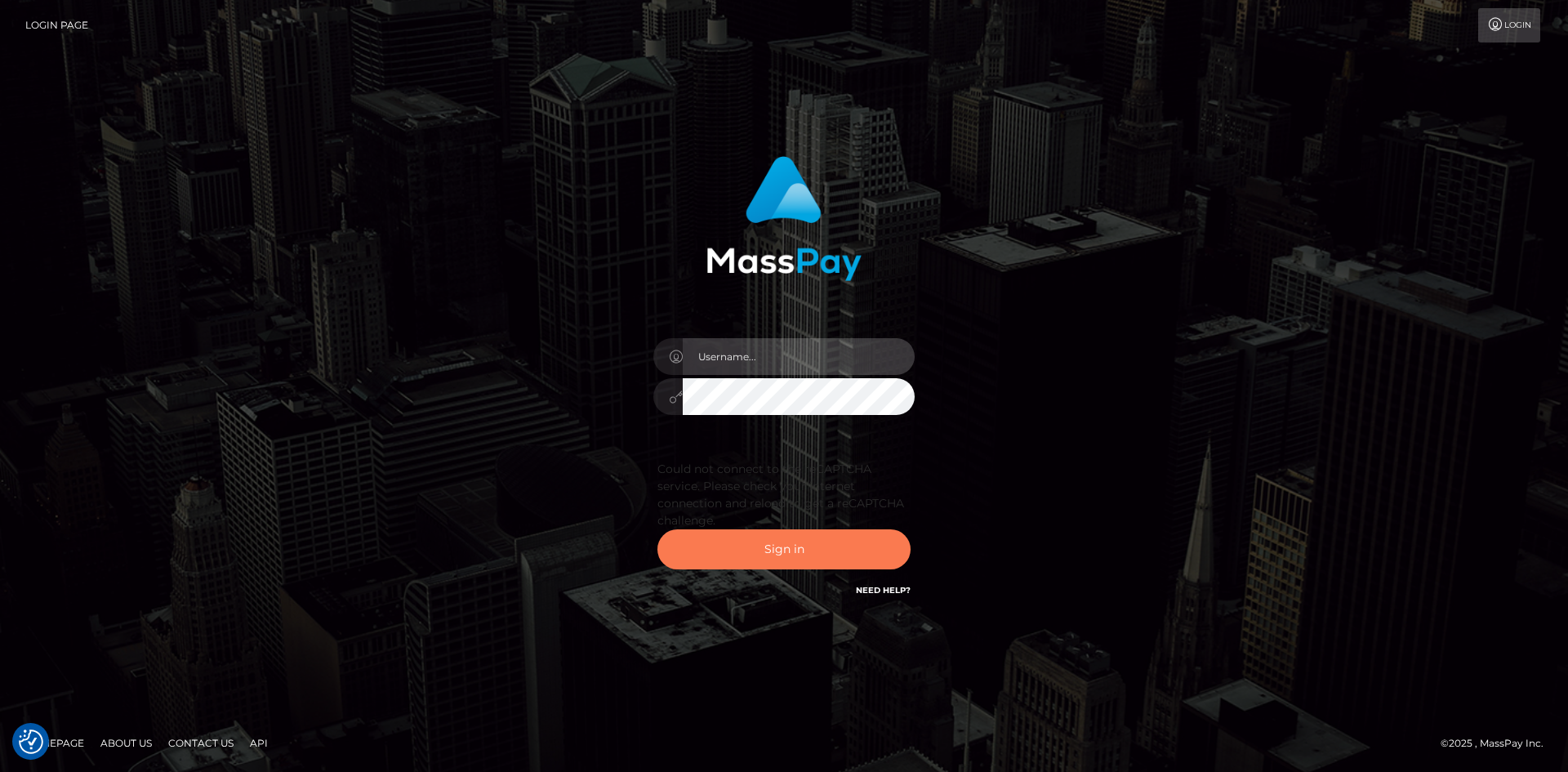
type input "tinan"
click at [794, 556] on button "Sign in" at bounding box center [784, 549] width 254 height 40
click at [751, 542] on button "Sign in" at bounding box center [784, 549] width 254 height 40
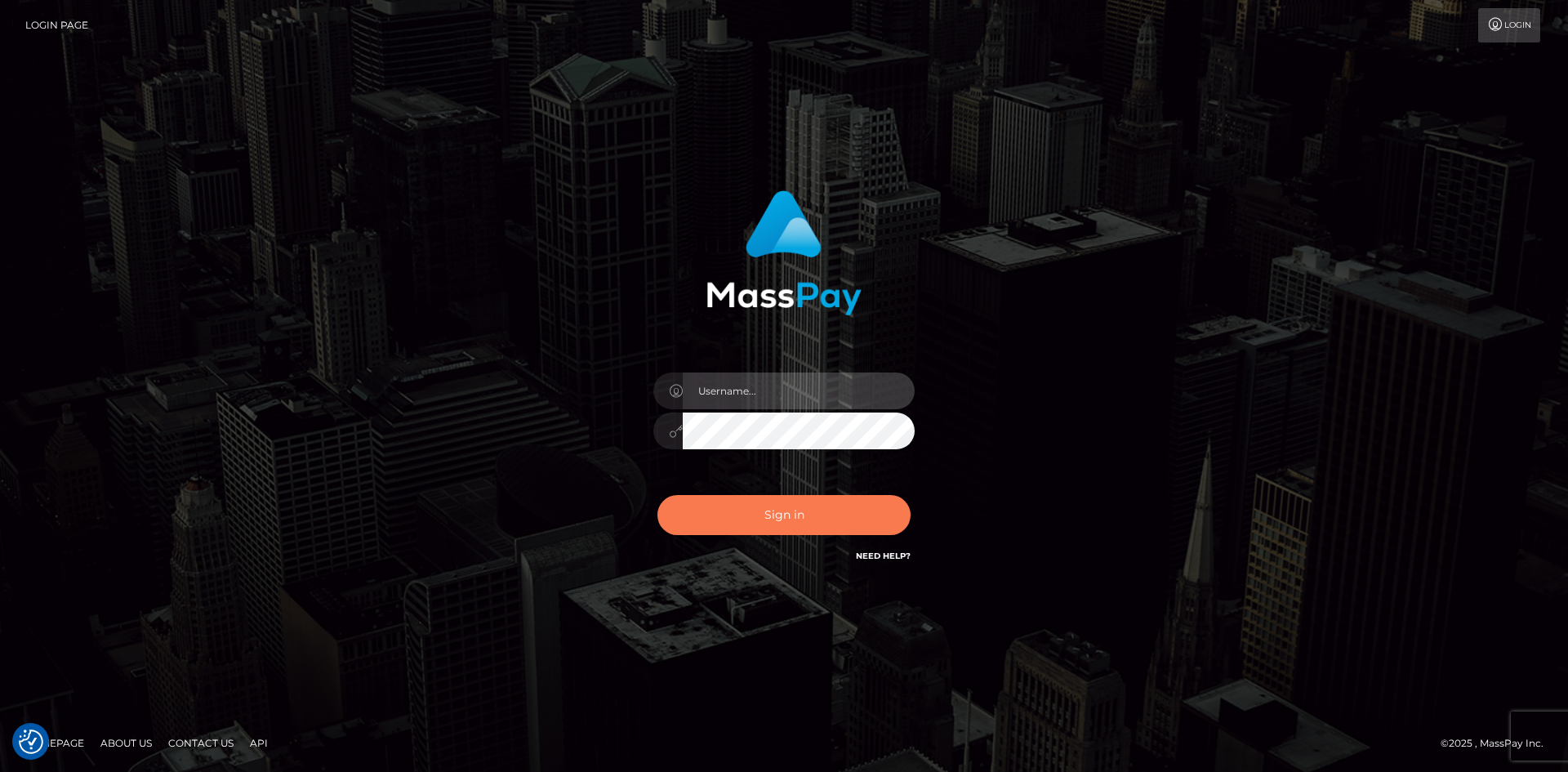
type input "tinan"
click at [742, 514] on button "Sign in" at bounding box center [784, 514] width 254 height 40
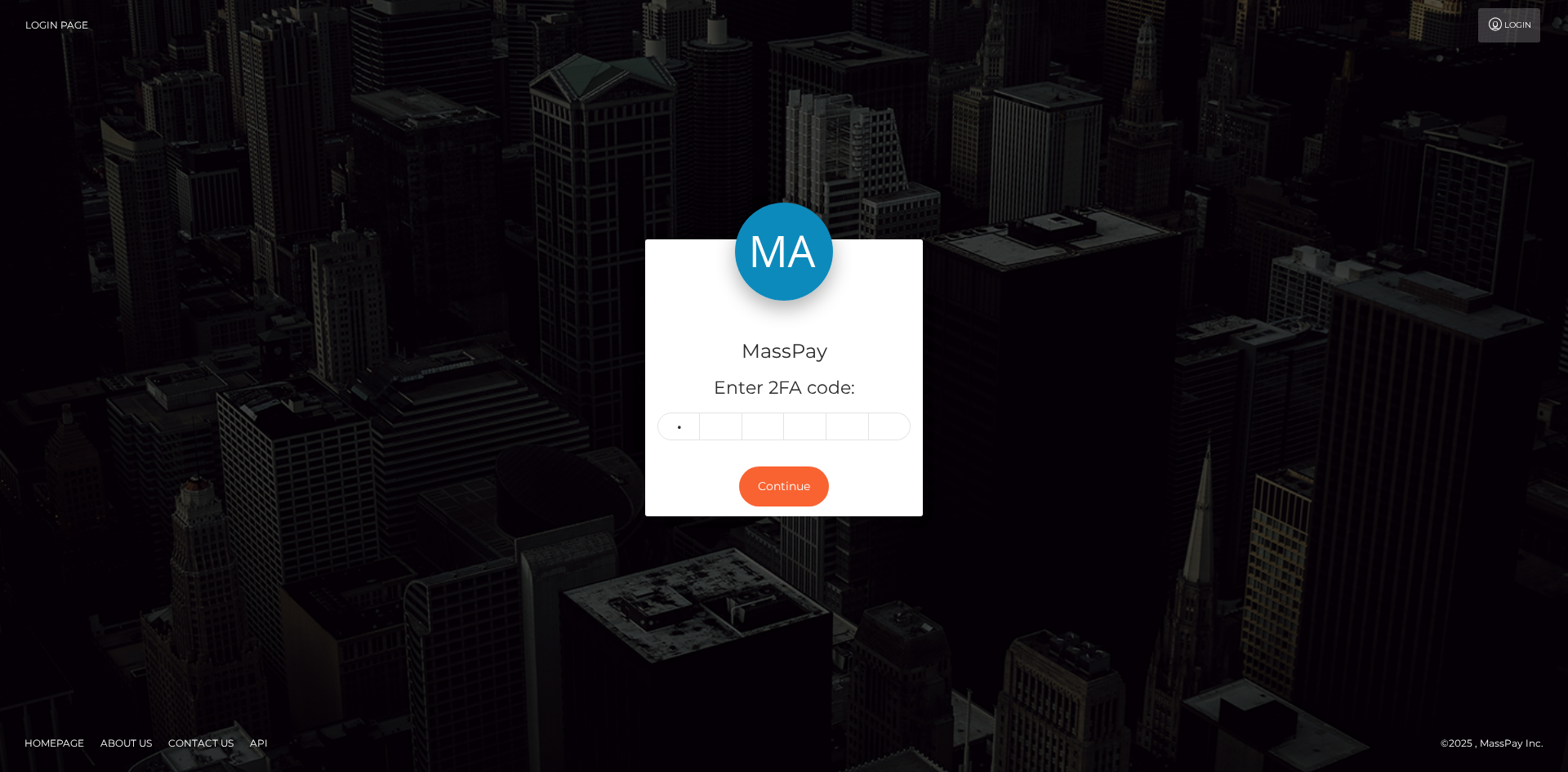
type input "4"
type input "2"
type input "9"
type input "0"
type input "8"
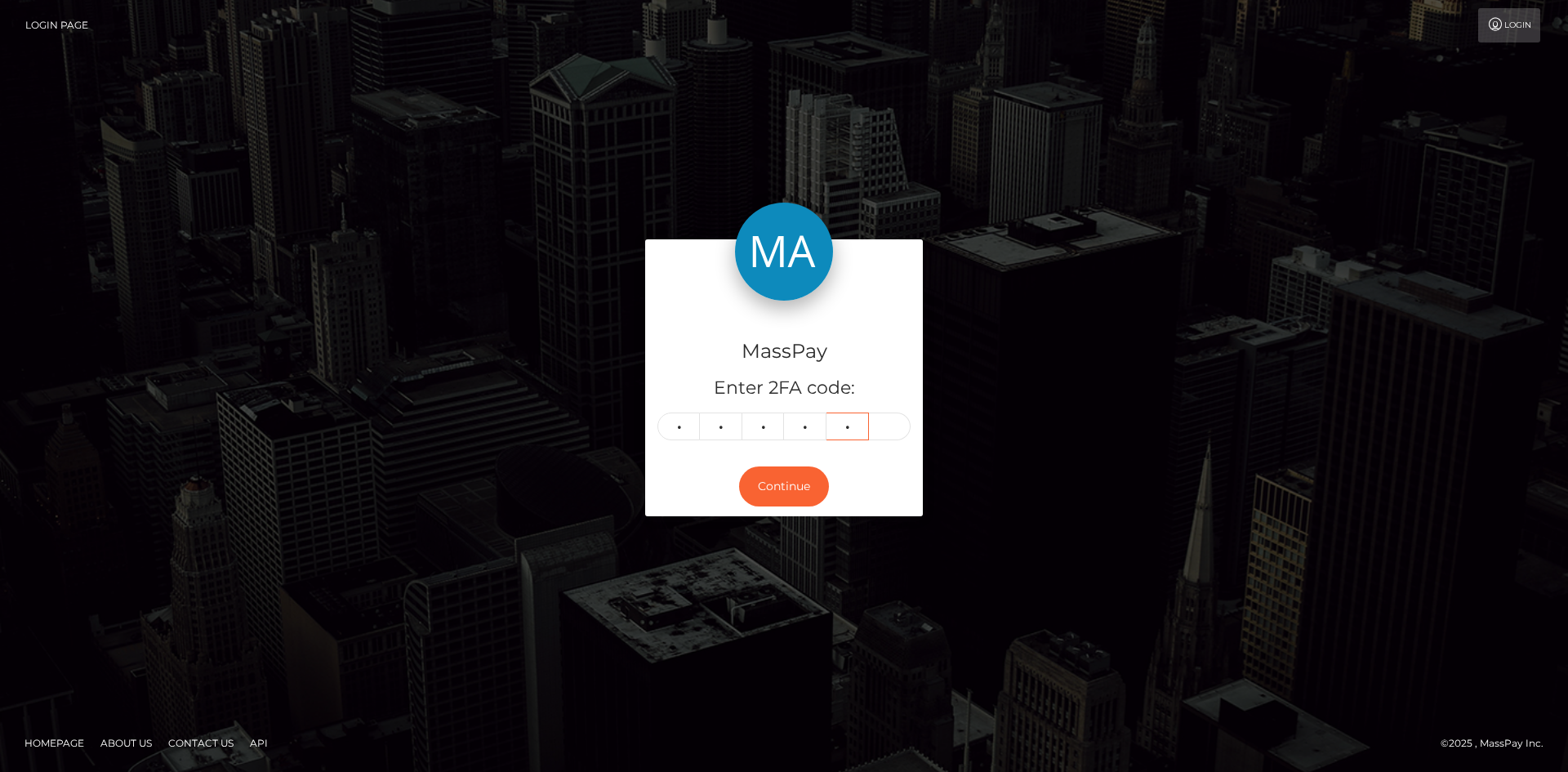
type input "1"
type input "4"
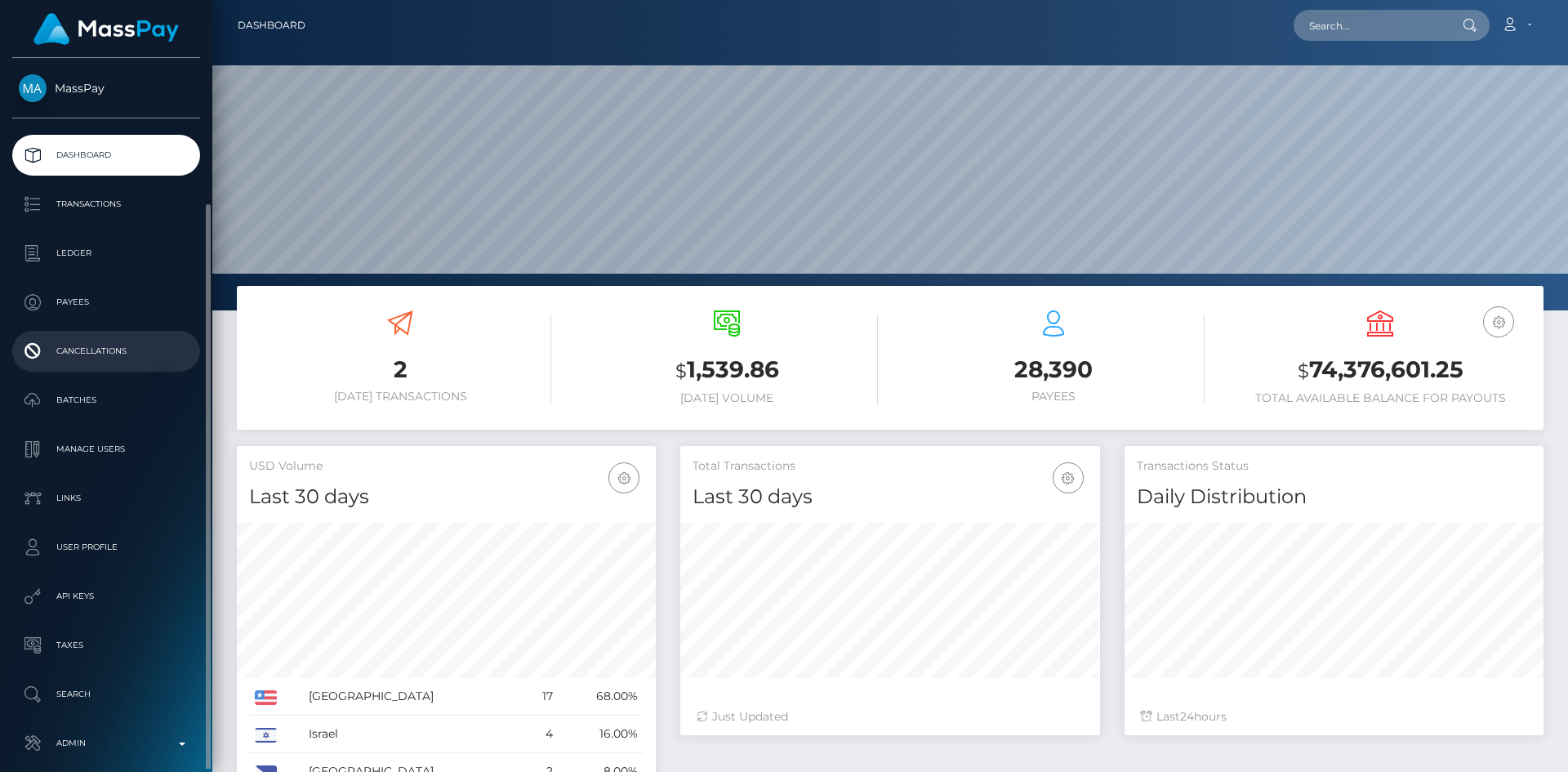
scroll to position [77, 0]
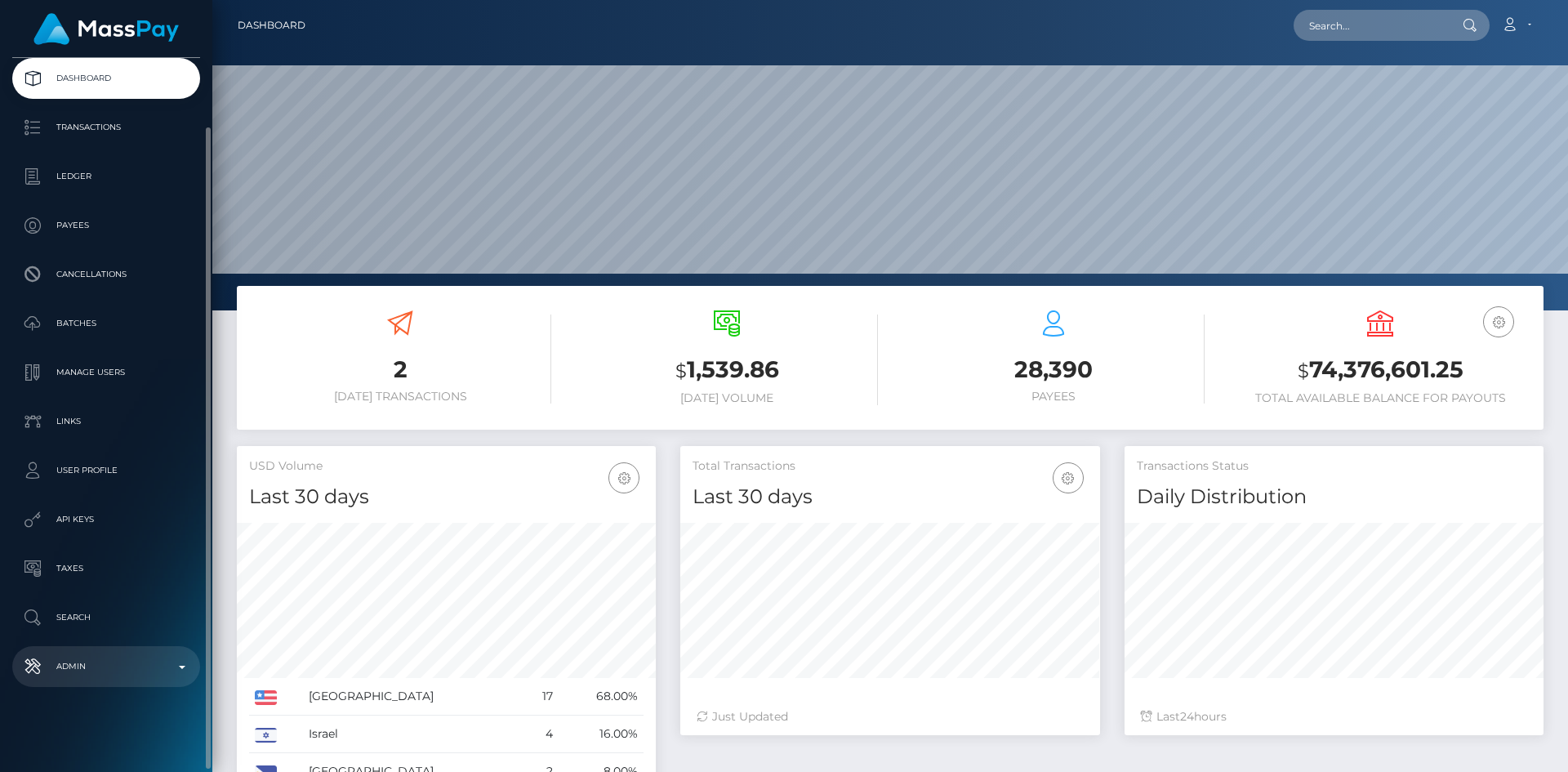
click at [78, 649] on link "Admin" at bounding box center [105, 667] width 188 height 41
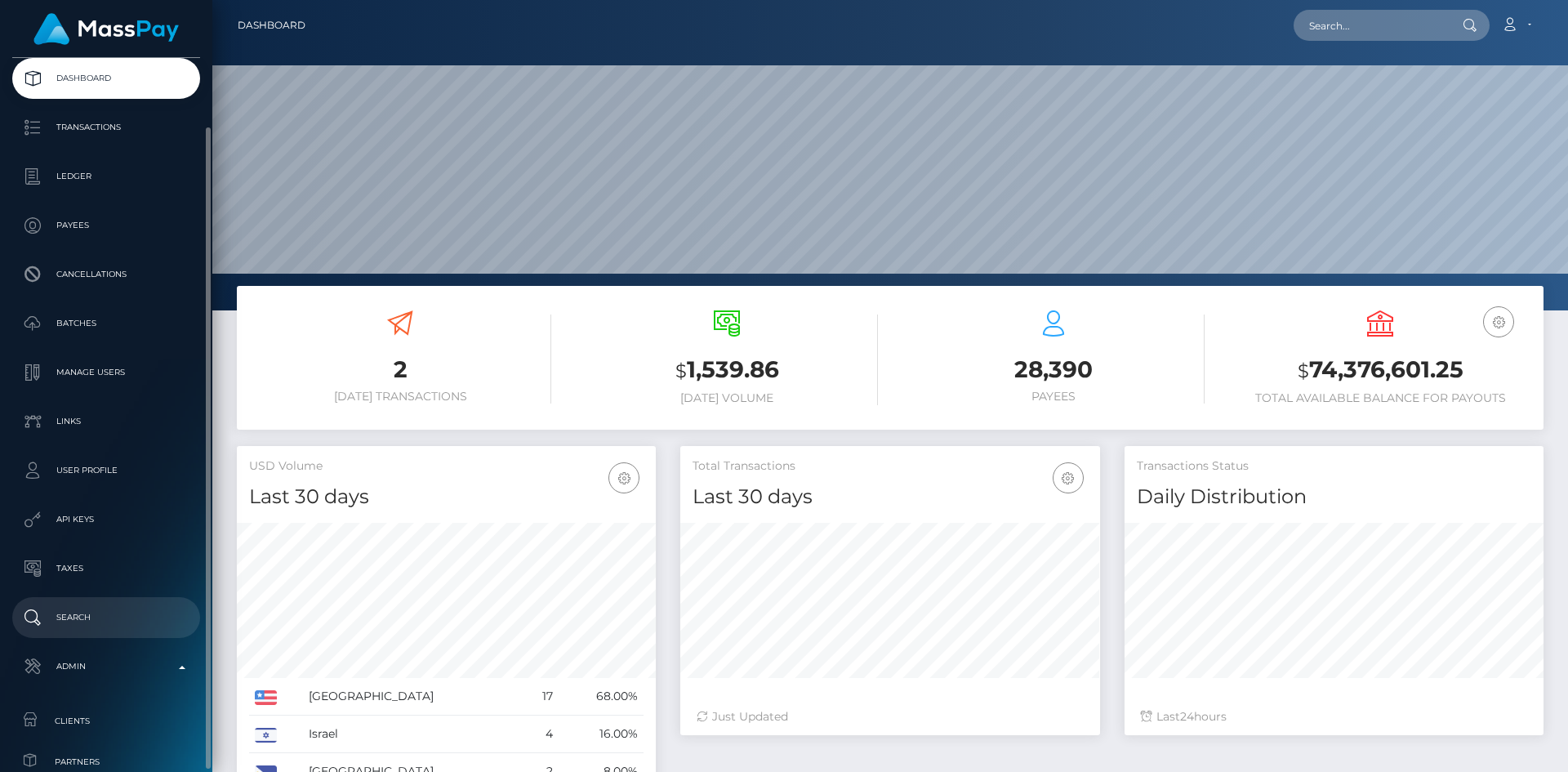
scroll to position [454, 0]
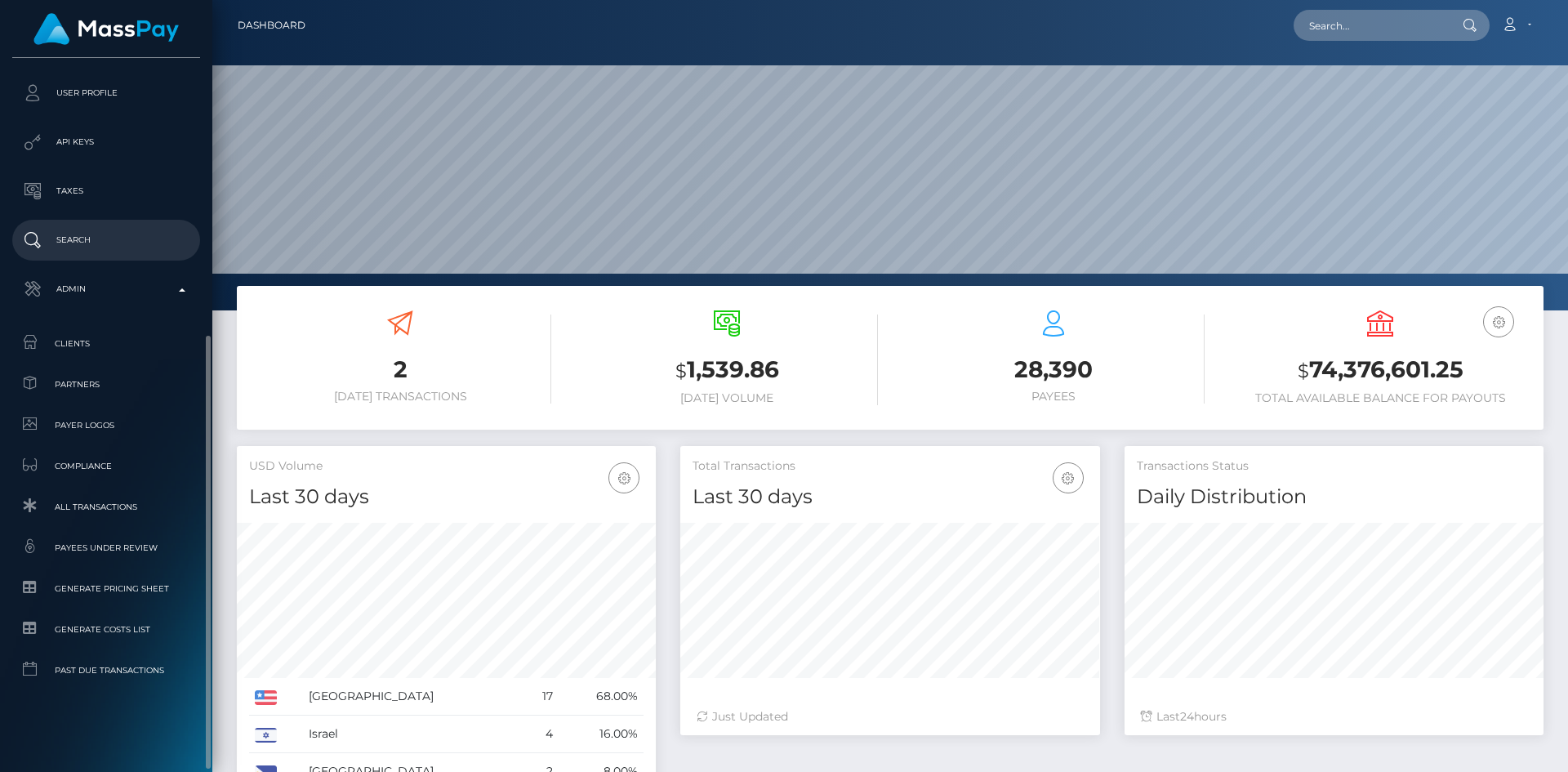
click at [122, 257] on link "Search" at bounding box center [105, 240] width 188 height 41
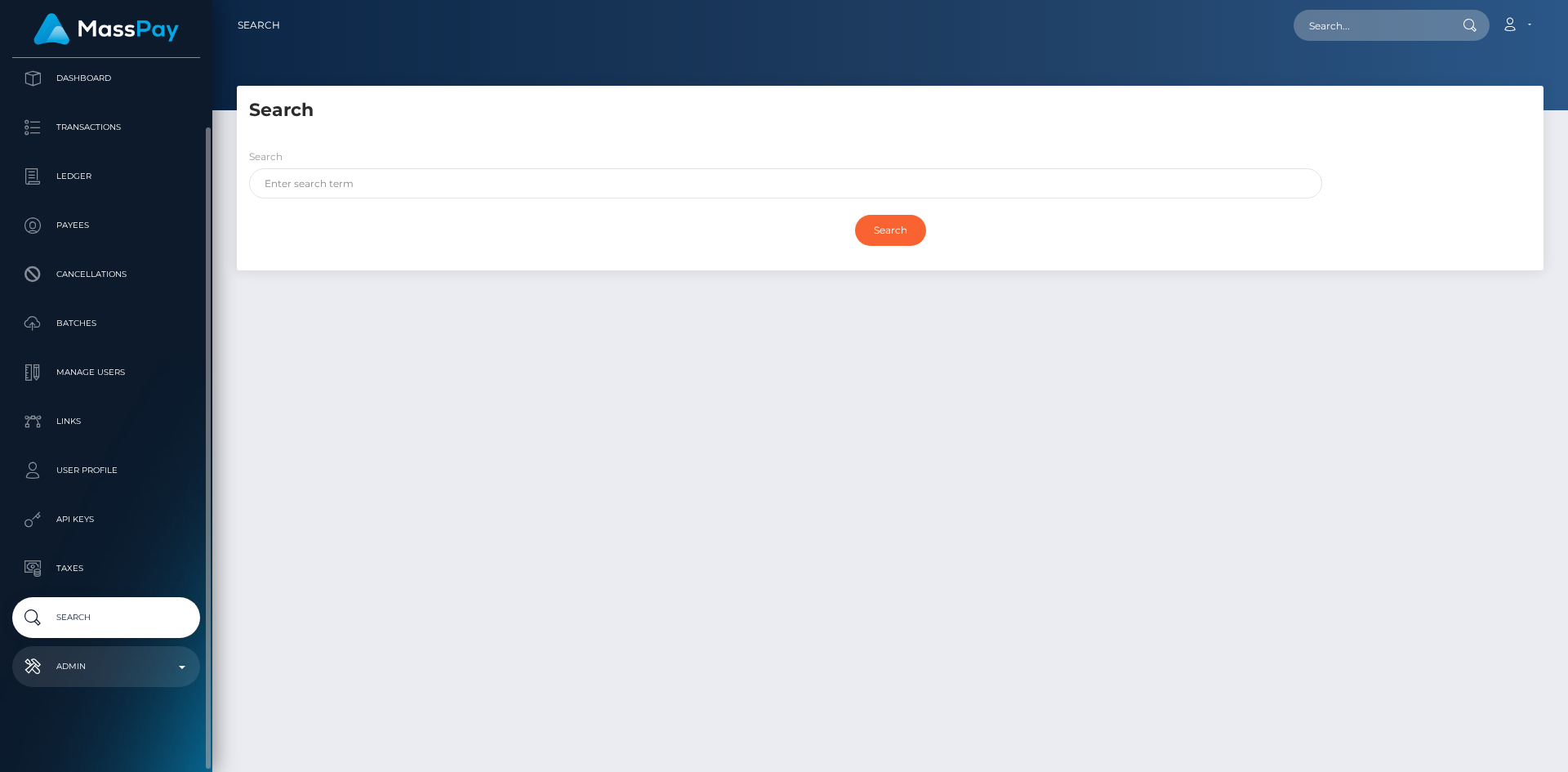
drag, startPoint x: 108, startPoint y: 673, endPoint x: 103, endPoint y: 653, distance: 20.6
click at [105, 673] on p "Admin" at bounding box center [106, 666] width 175 height 25
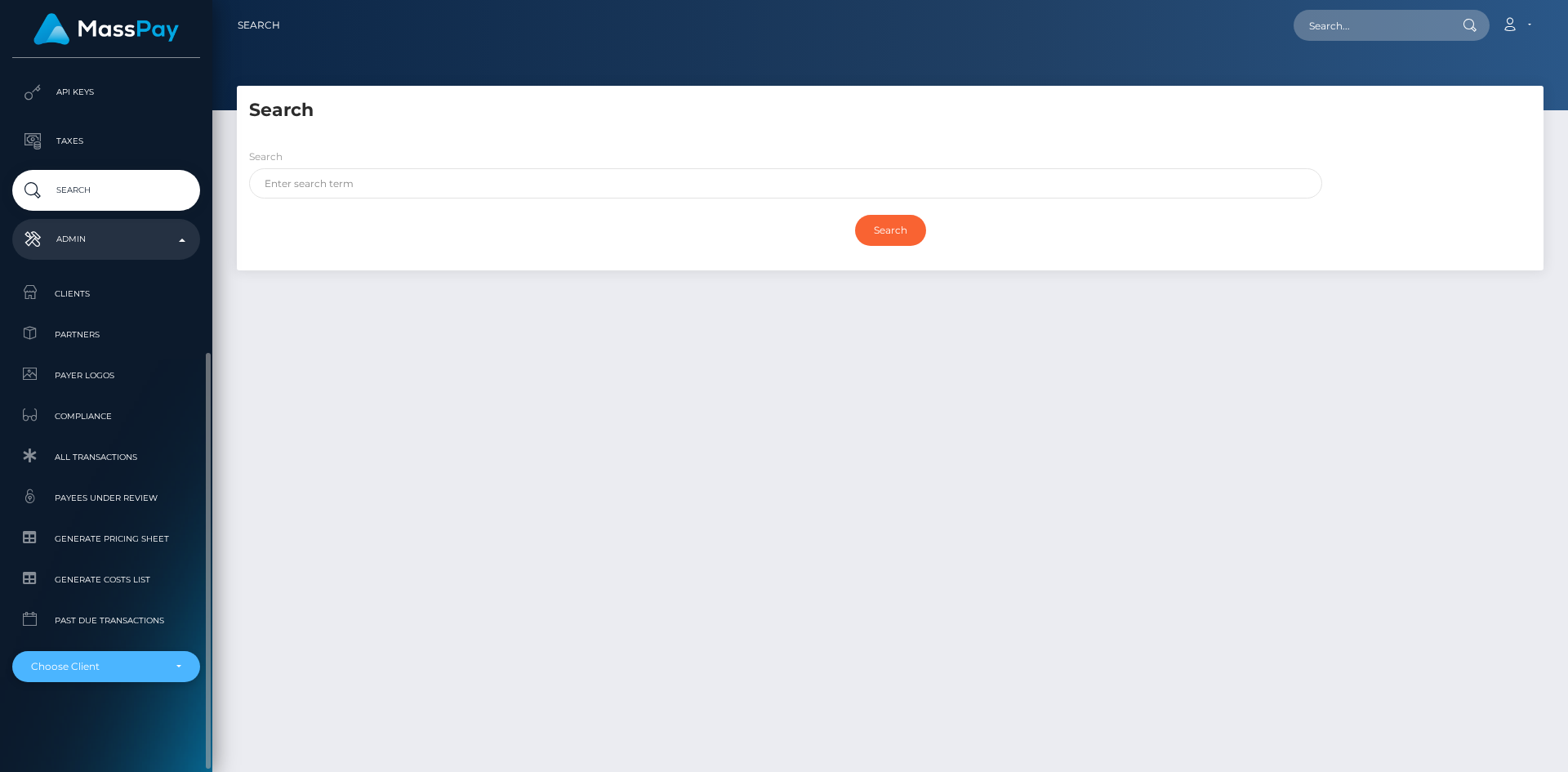
click at [108, 672] on div "Choose Client" at bounding box center [97, 666] width 132 height 13
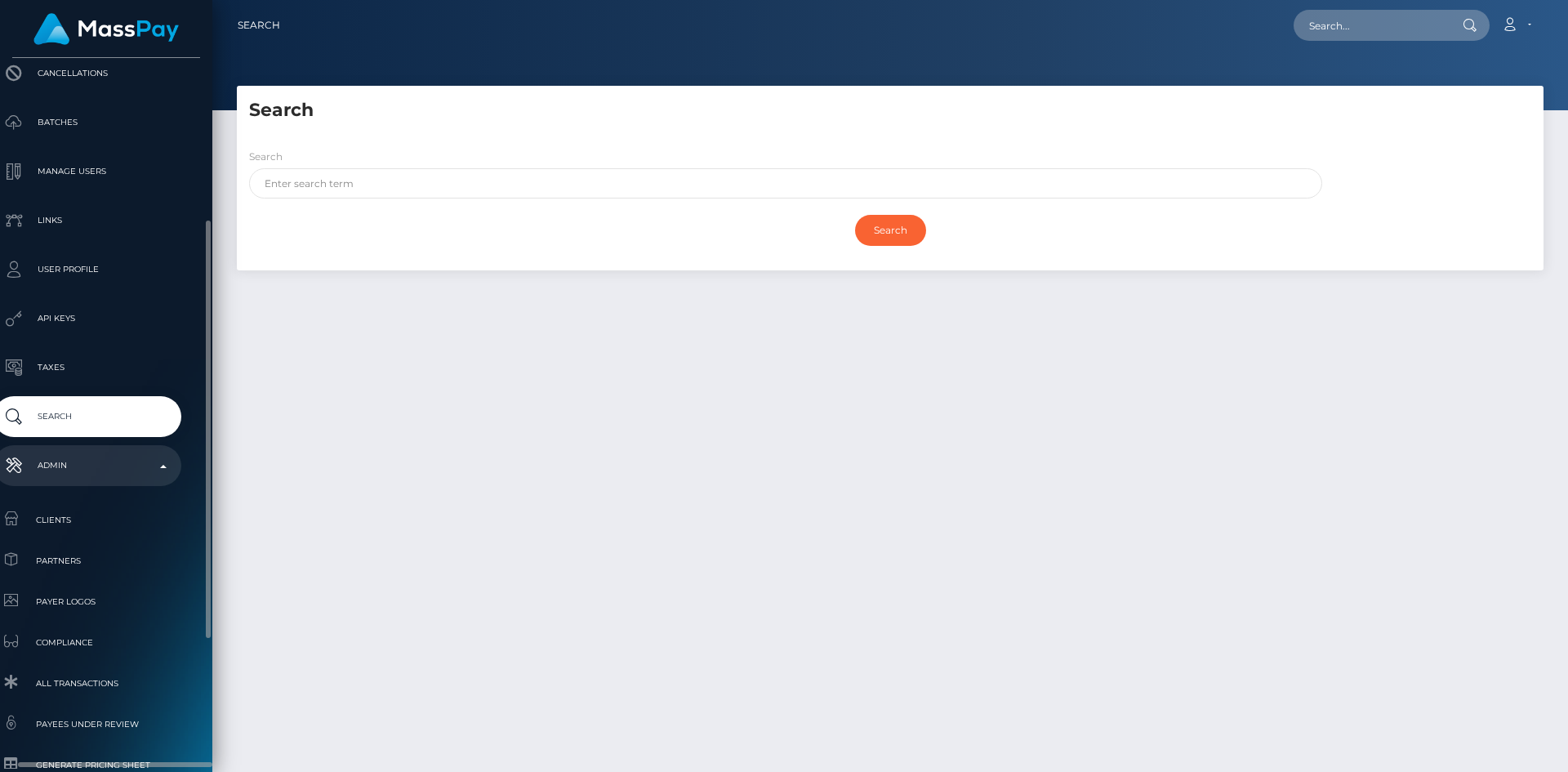
scroll to position [500, 19]
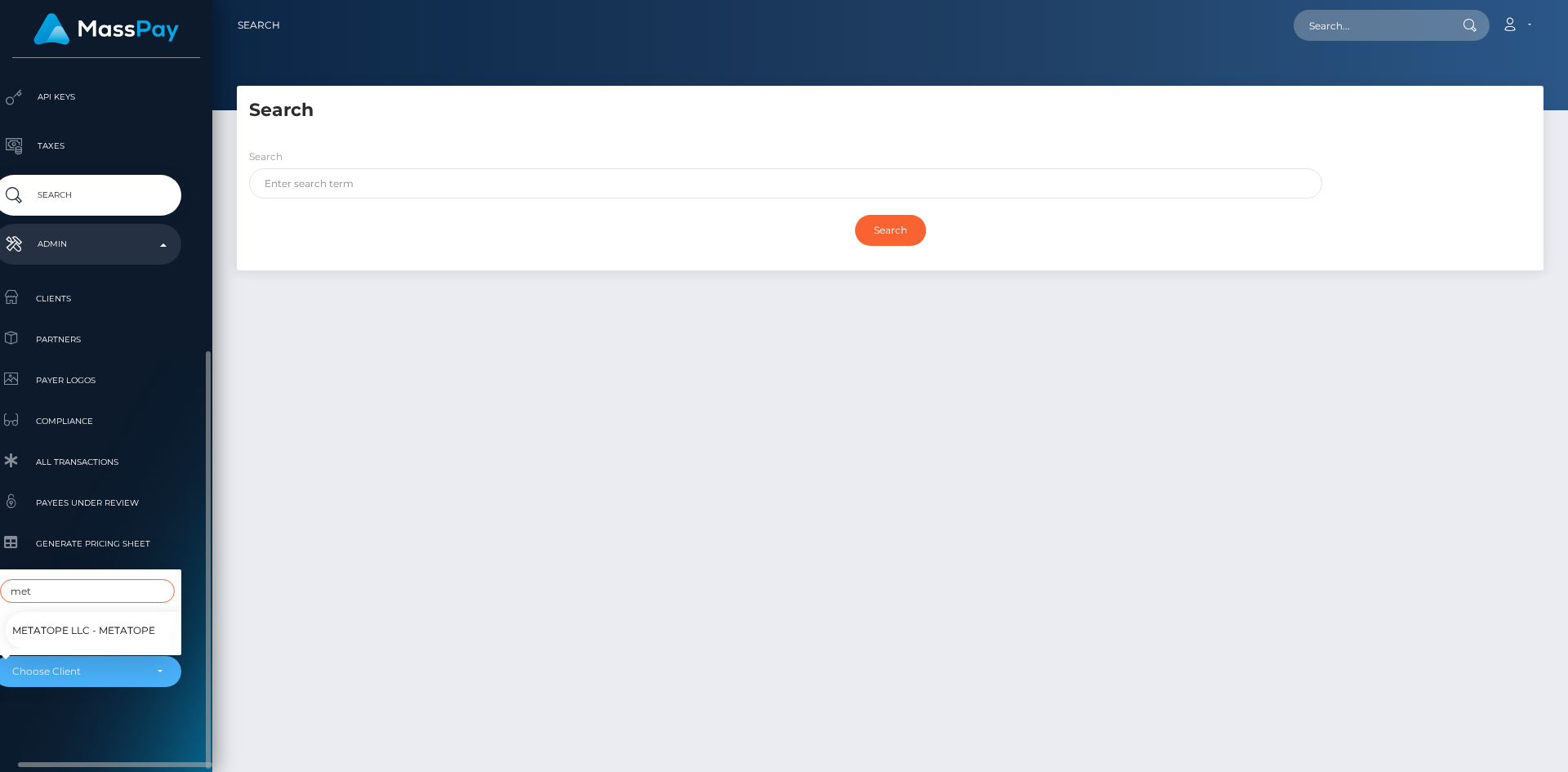
type input "met"
click at [102, 629] on link "Metatope LLC - MetaTope" at bounding box center [99, 629] width 188 height 36
select select "348"
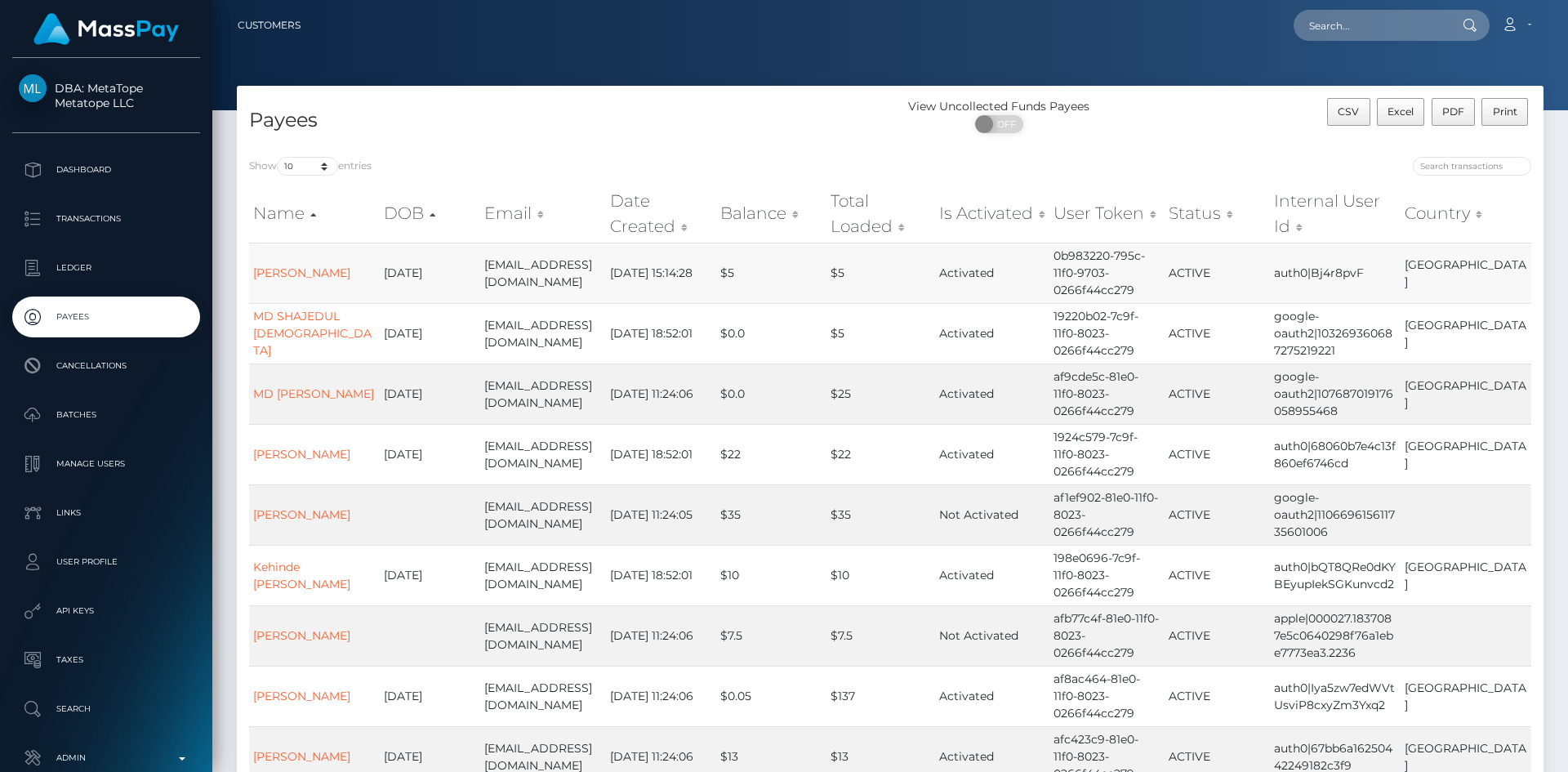
scroll to position [163, 0]
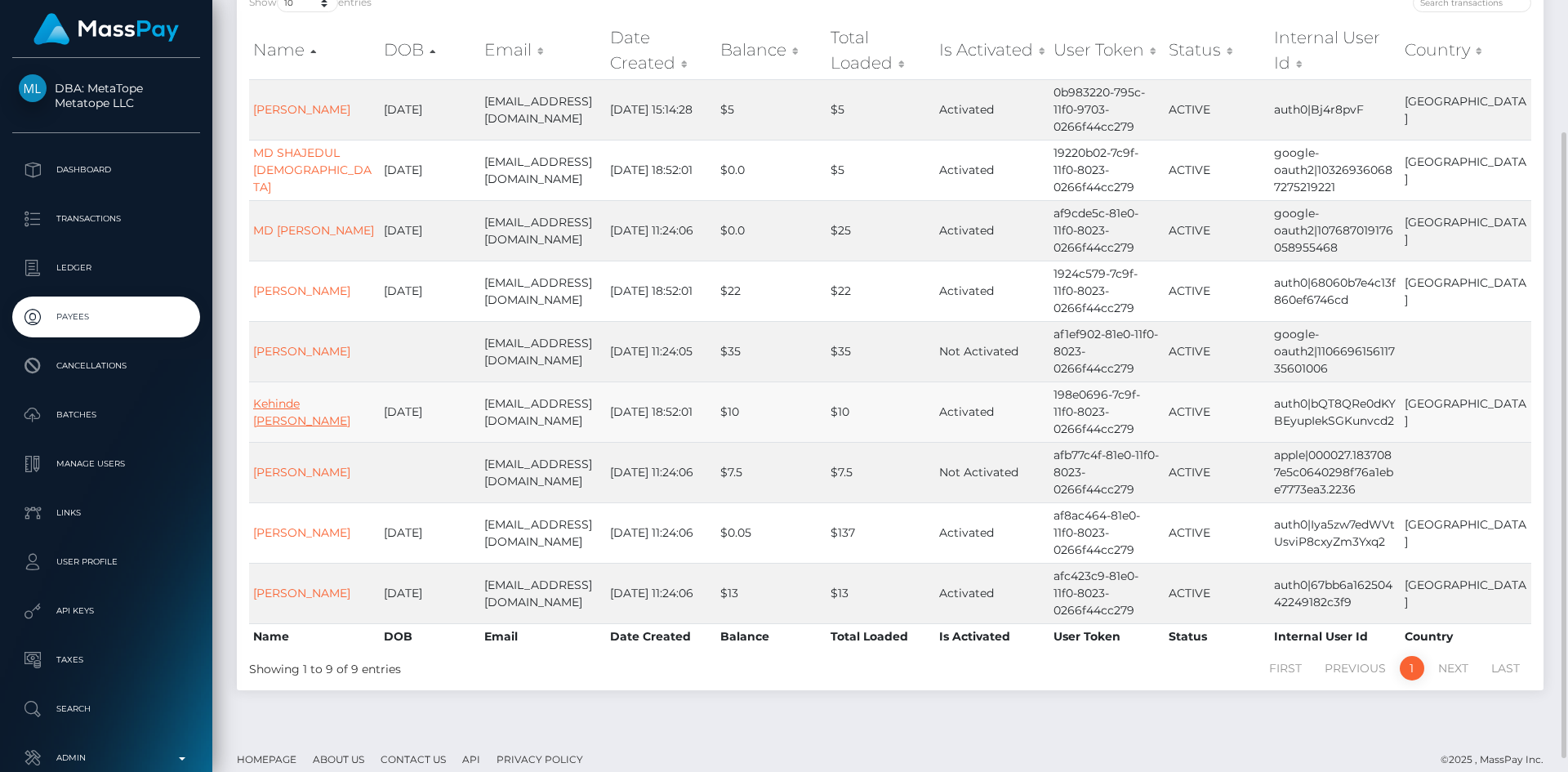
click at [312, 404] on link "Kehinde [PERSON_NAME]" at bounding box center [302, 412] width 97 height 31
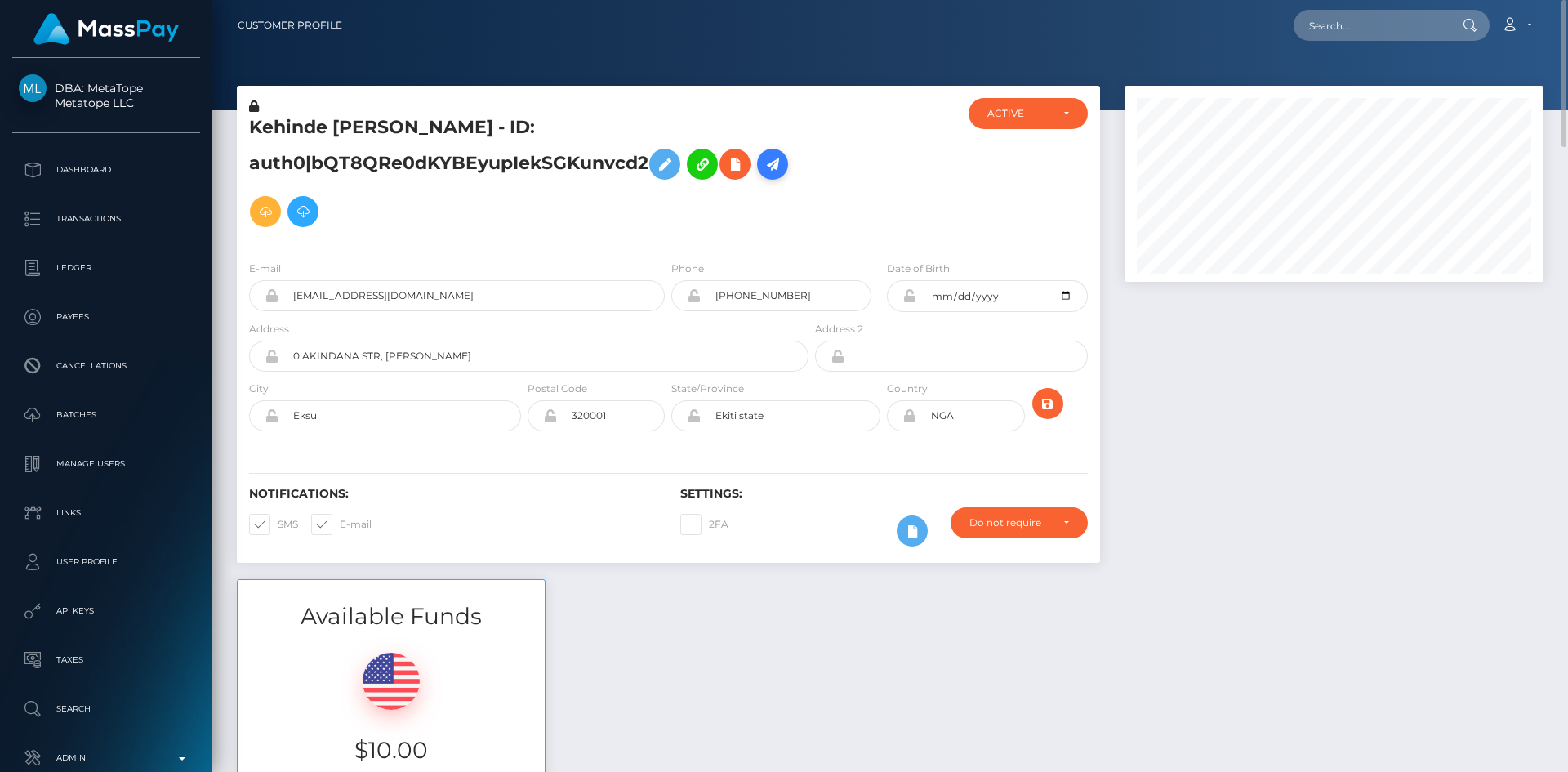
click at [782, 168] on icon at bounding box center [773, 164] width 20 height 21
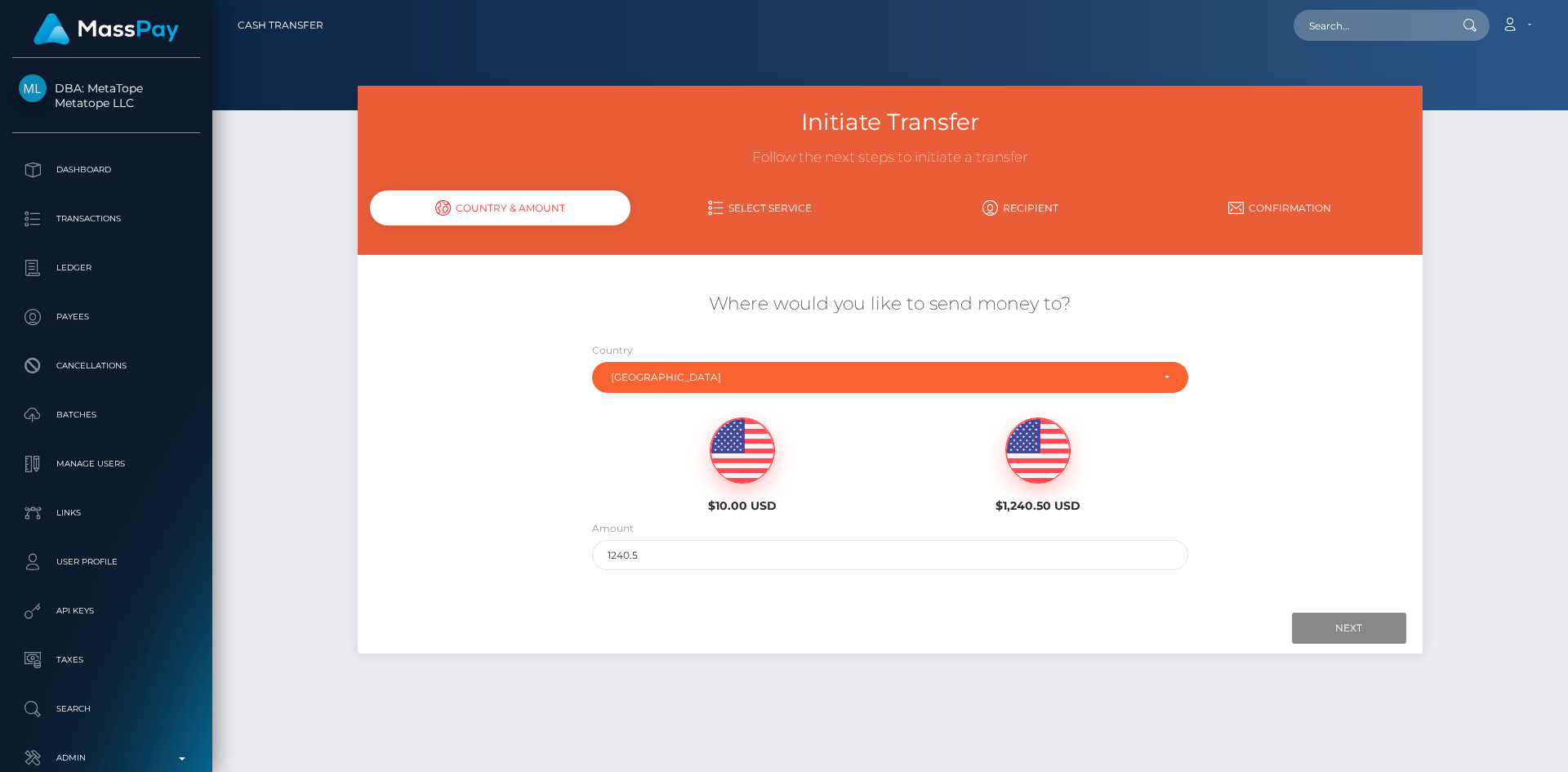
click at [760, 453] on img at bounding box center [742, 450] width 64 height 65
type input "10"
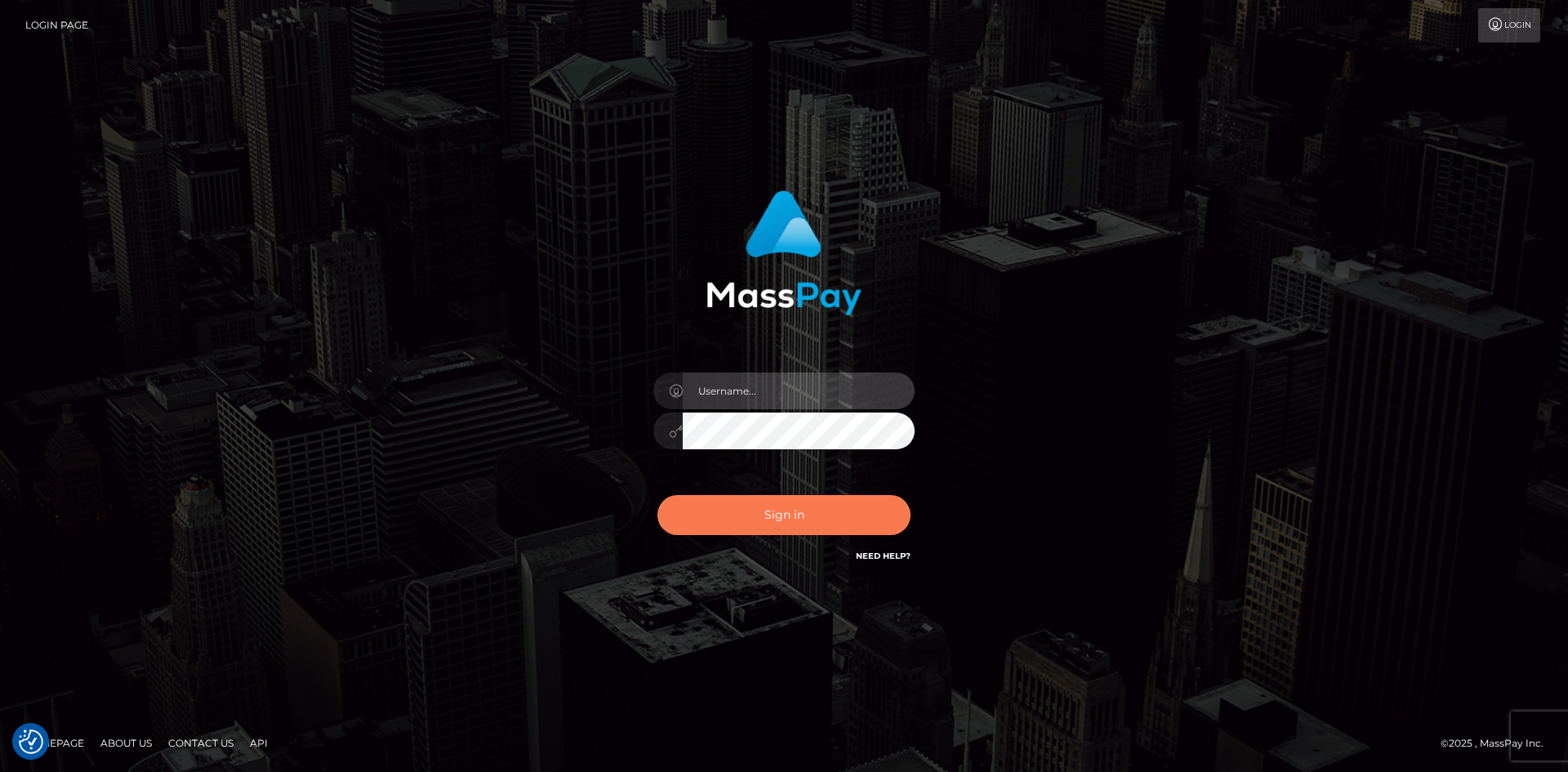
type input "tinan"
click at [792, 508] on button "Sign in" at bounding box center [784, 514] width 254 height 40
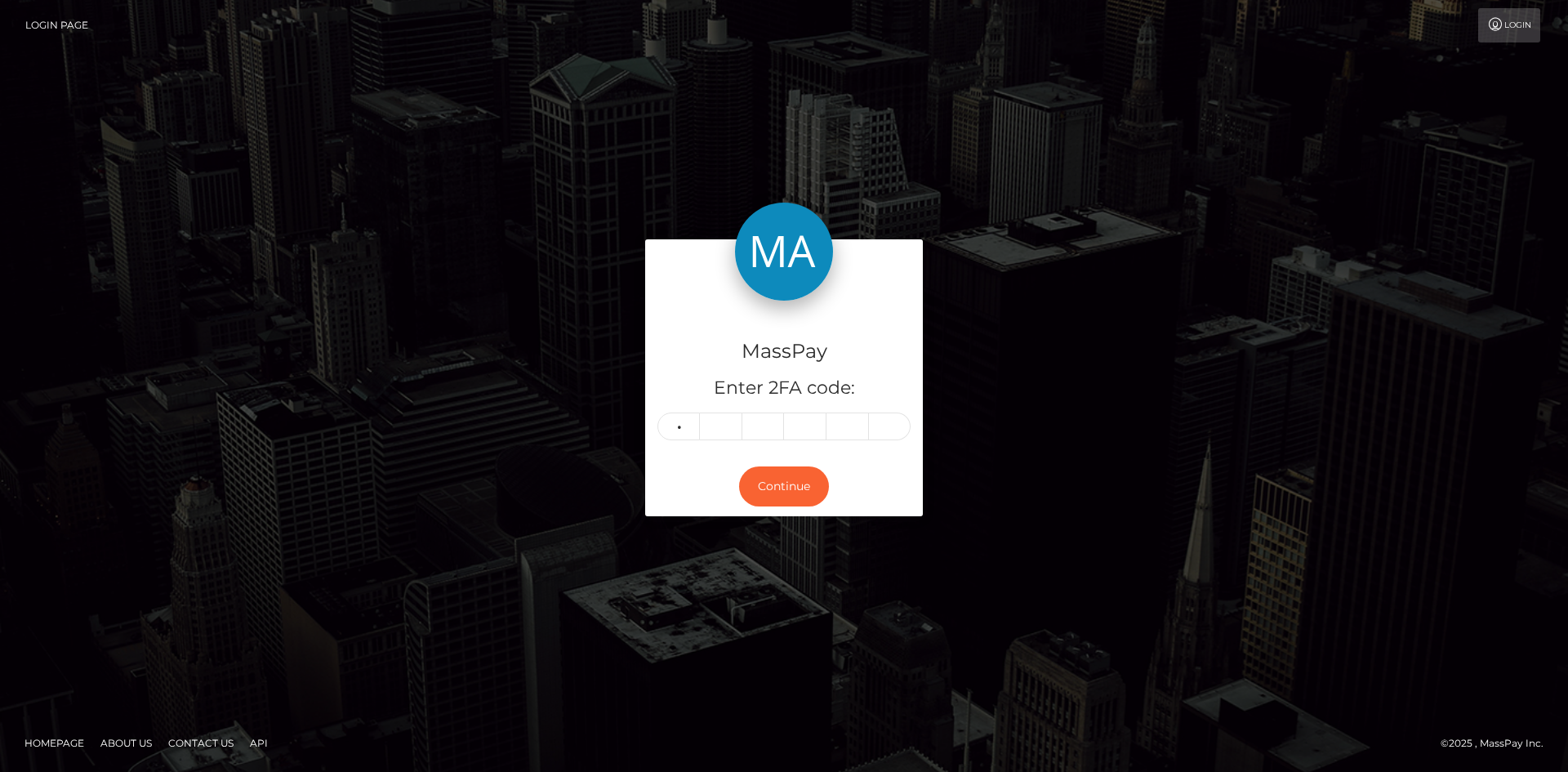
type input "5"
type input "7"
type input "9"
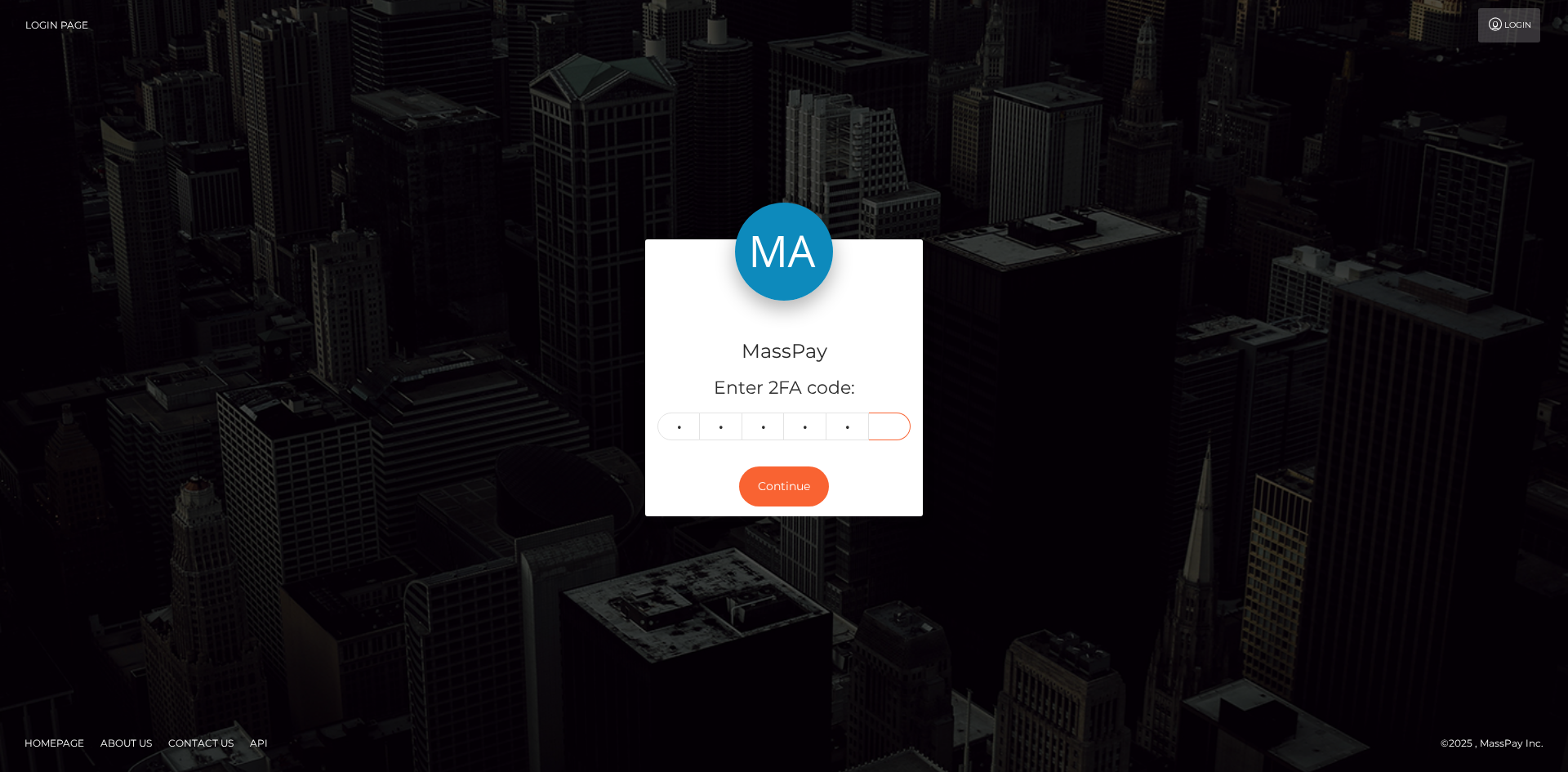
type input "8"
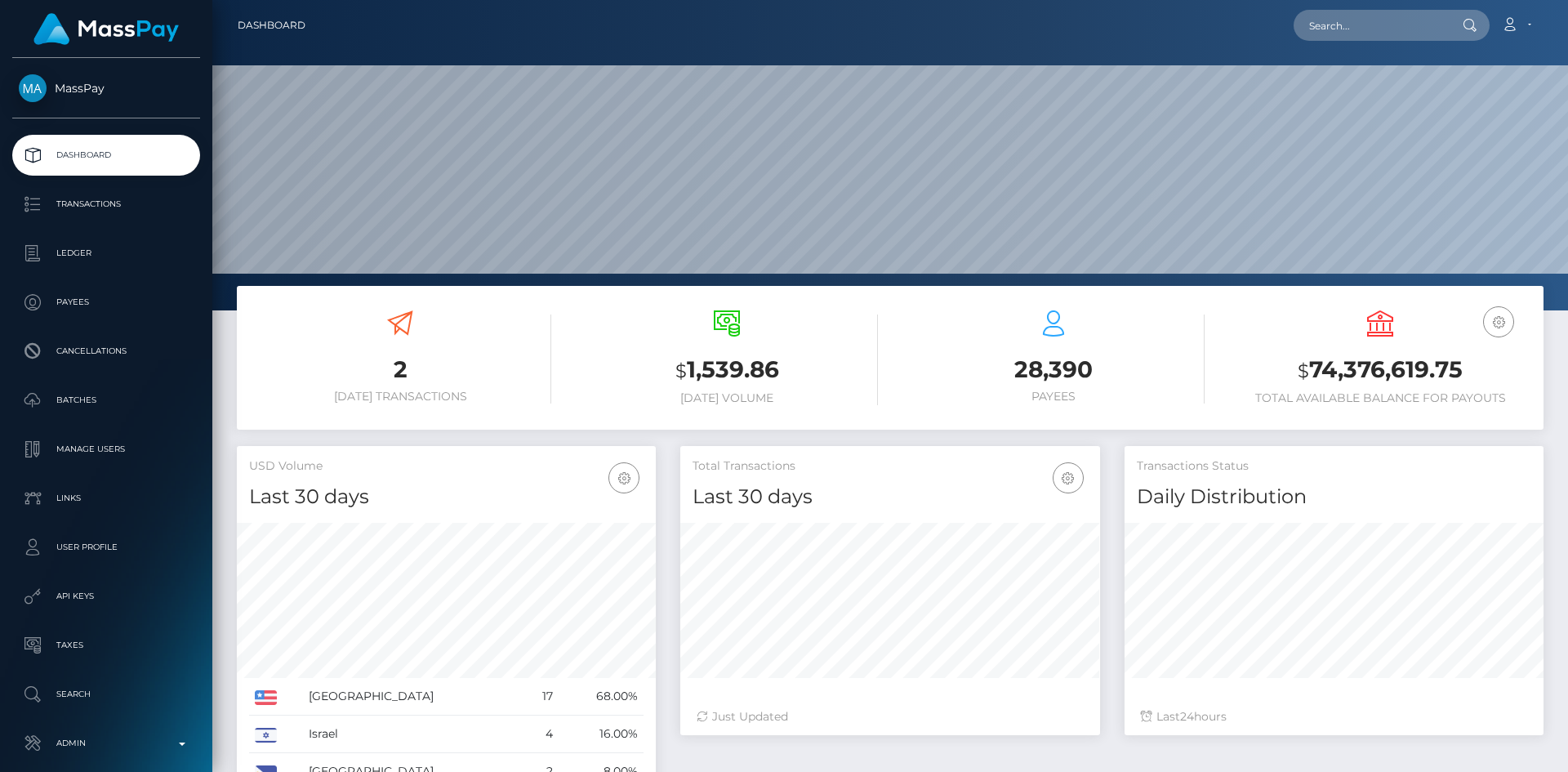
scroll to position [290, 420]
paste input "GLZe5wvnAjfPfp8TTjwcbN93"
type input "GLZe5wvnAjfPfp8TTjwcbN93"
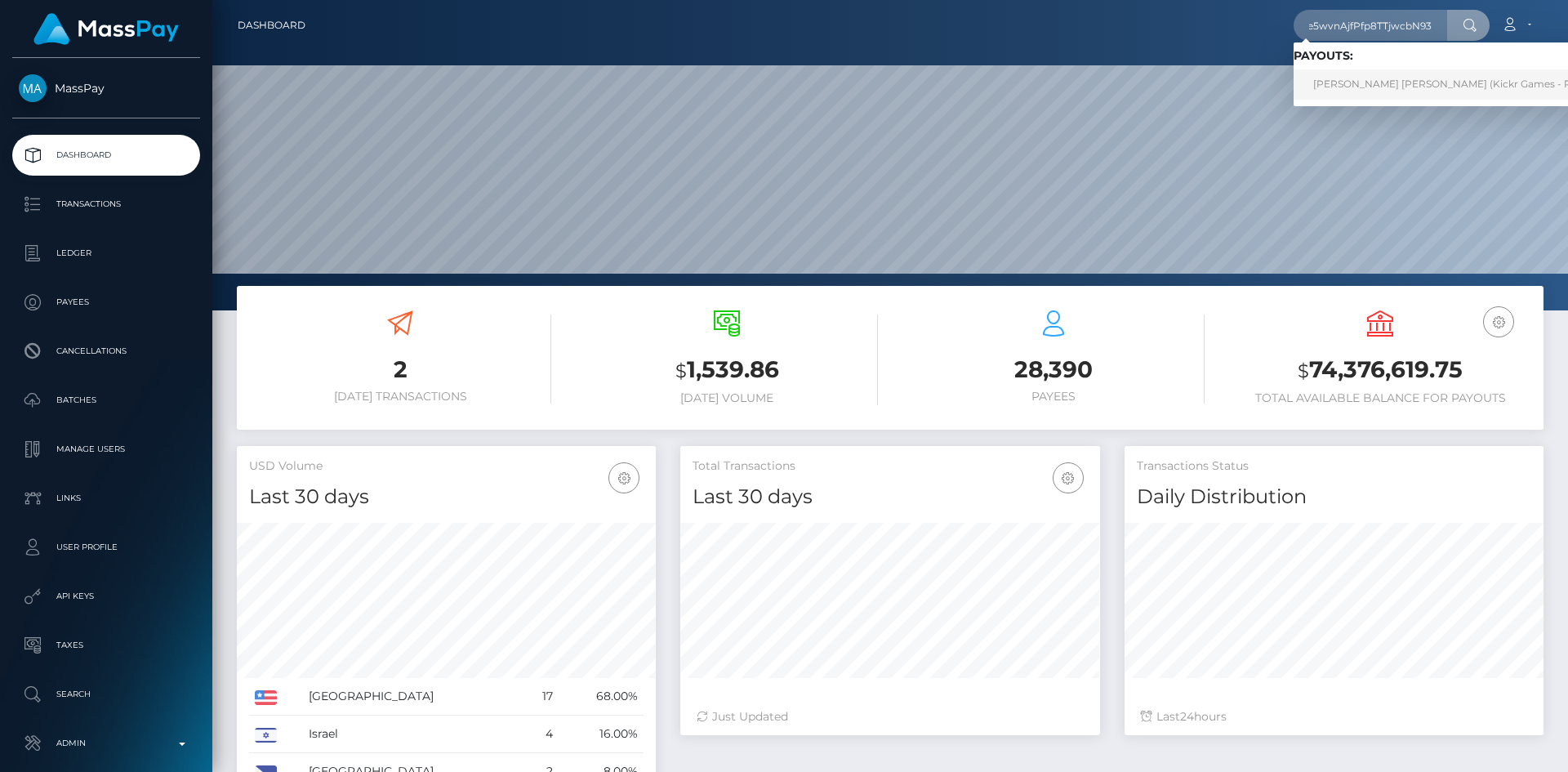
click at [1375, 92] on link "ANTHONY HARALD HARALD DIRKSEN (Kickr Games - Pixel Pioneers)" at bounding box center [1475, 85] width 362 height 30
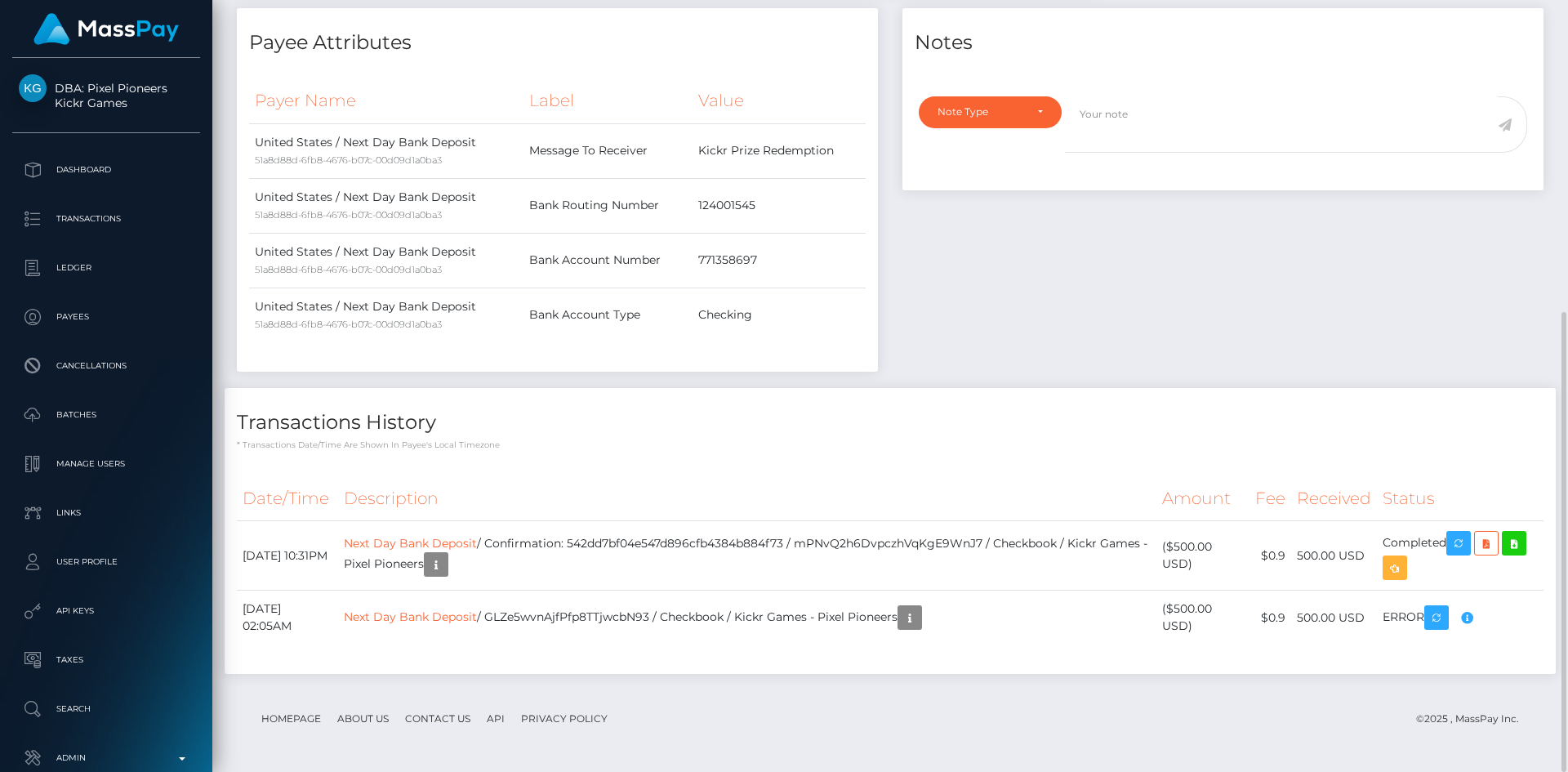
scroll to position [196, 420]
